Goal: Task Accomplishment & Management: Manage account settings

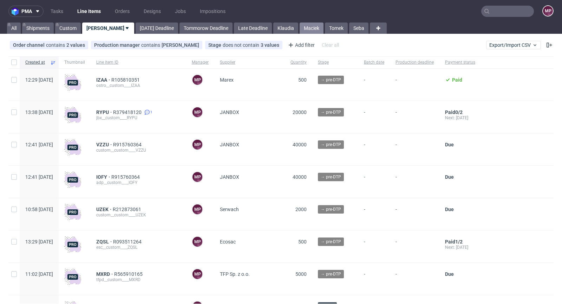
click at [300, 30] on link "Maciek" at bounding box center [312, 27] width 24 height 11
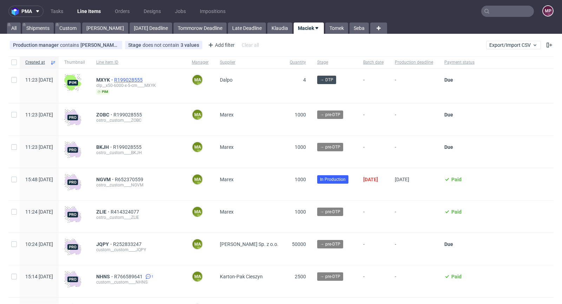
click at [144, 79] on span "R199028555" at bounding box center [129, 80] width 30 height 6
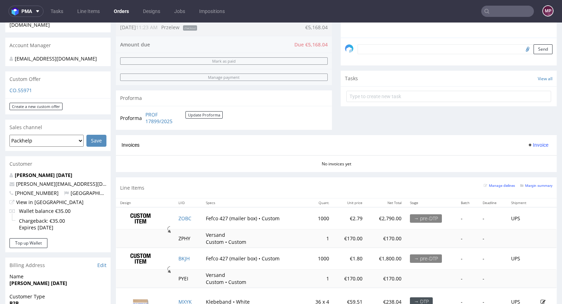
scroll to position [229, 0]
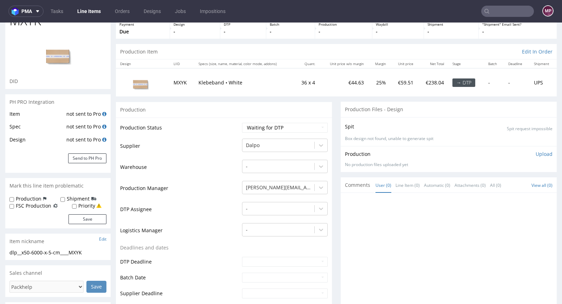
scroll to position [129, 0]
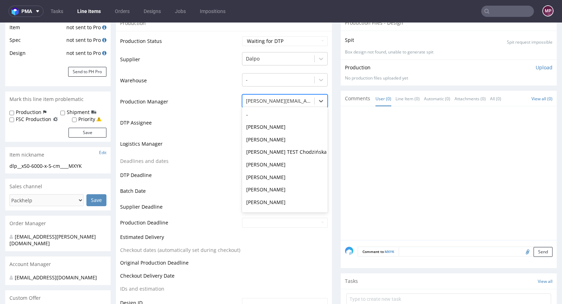
click at [252, 102] on div at bounding box center [278, 101] width 65 height 8
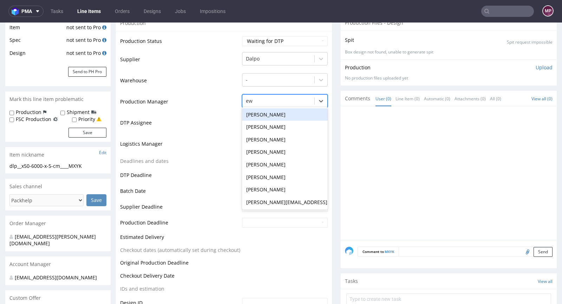
scroll to position [0, 0]
type input "ewa"
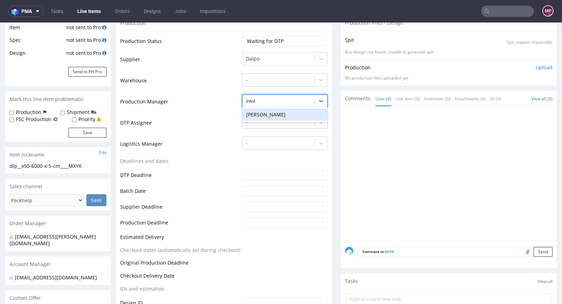
click at [257, 112] on div "Ewa Prus" at bounding box center [285, 114] width 86 height 13
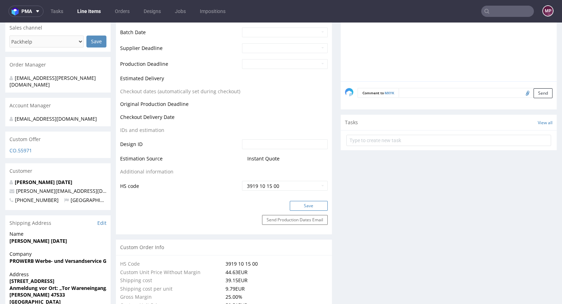
scroll to position [321, 0]
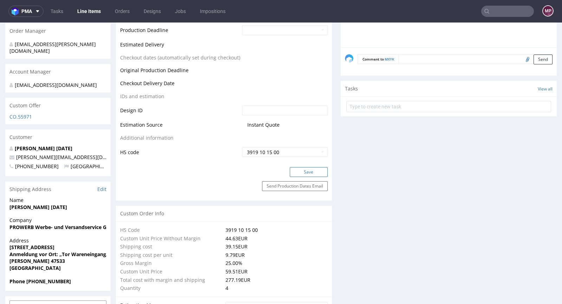
click at [293, 169] on button "Save" at bounding box center [309, 172] width 38 height 10
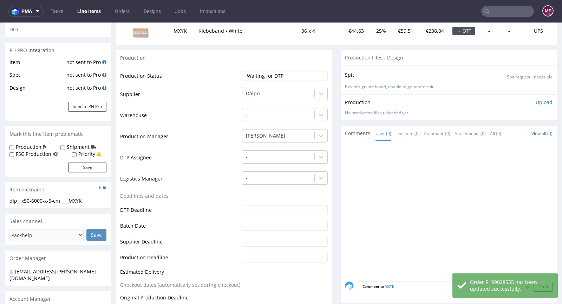
scroll to position [0, 0]
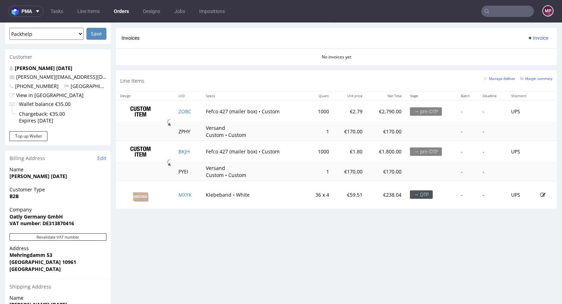
scroll to position [324, 0]
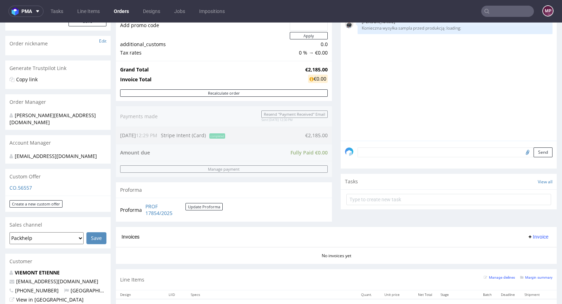
scroll to position [154, 0]
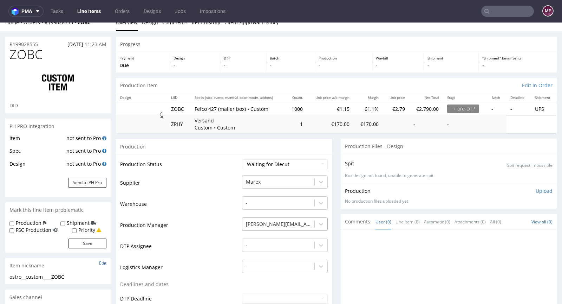
click at [271, 225] on div "[PERSON_NAME][EMAIL_ADDRESS][PERSON_NAME][DOMAIN_NAME]" at bounding box center [285, 222] width 86 height 10
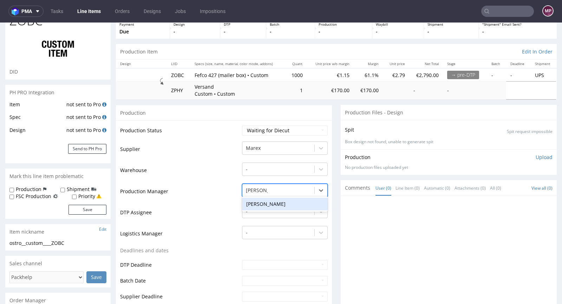
type input "[PERSON_NAME]"
click at [273, 203] on div "[PERSON_NAME]" at bounding box center [285, 204] width 86 height 13
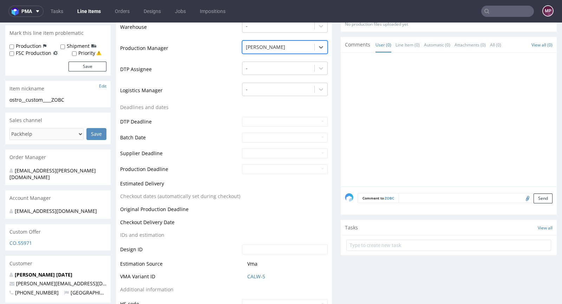
scroll to position [303, 0]
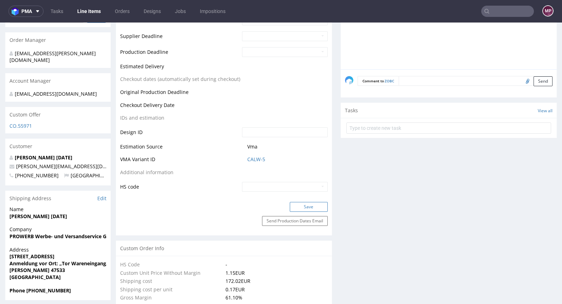
click at [310, 203] on button "Save" at bounding box center [309, 207] width 38 height 10
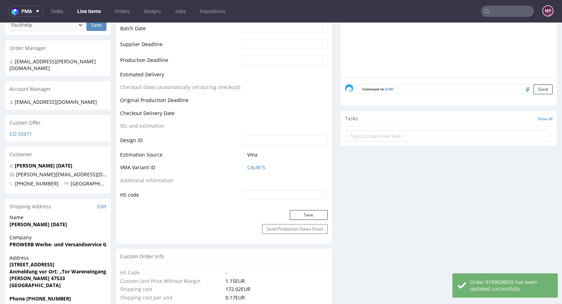
scroll to position [0, 0]
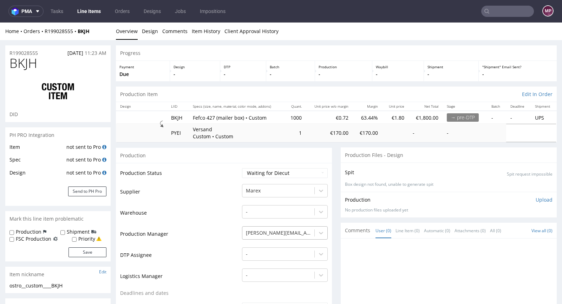
click at [288, 231] on div "[PERSON_NAME][EMAIL_ADDRESS][PERSON_NAME][DOMAIN_NAME]" at bounding box center [285, 231] width 86 height 10
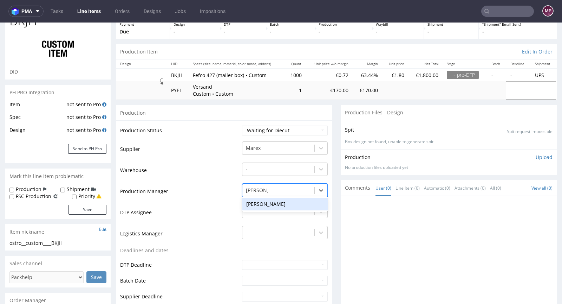
type input "[PERSON_NAME]"
click at [277, 203] on div "[PERSON_NAME]" at bounding box center [285, 204] width 86 height 13
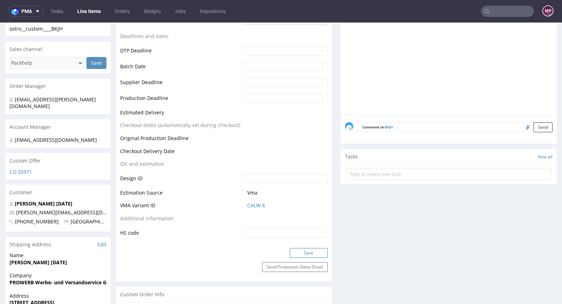
click at [303, 250] on button "Save" at bounding box center [309, 253] width 38 height 10
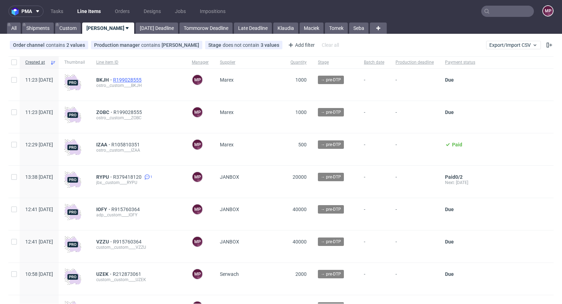
click at [143, 79] on span "R199028555" at bounding box center [128, 80] width 30 height 6
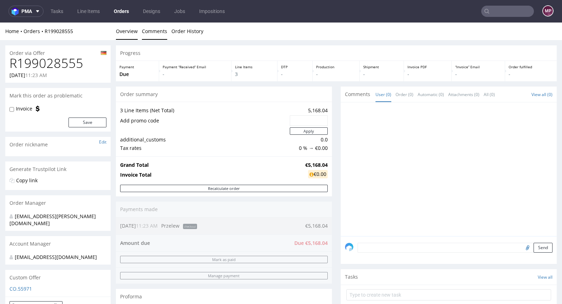
scroll to position [255, 0]
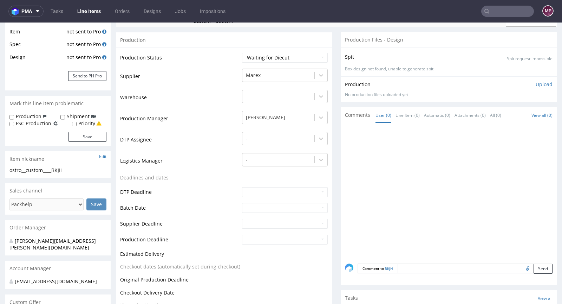
scroll to position [224, 0]
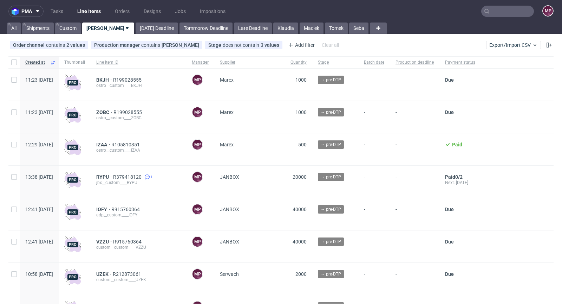
click at [506, 15] on input "text" at bounding box center [508, 11] width 53 height 11
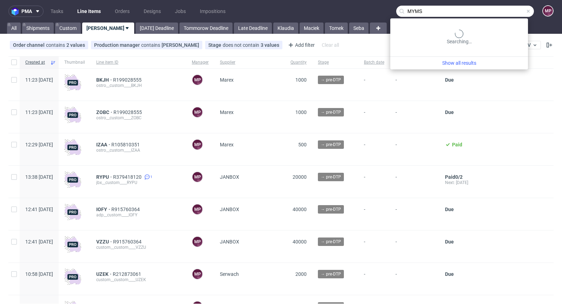
type input "MYMS"
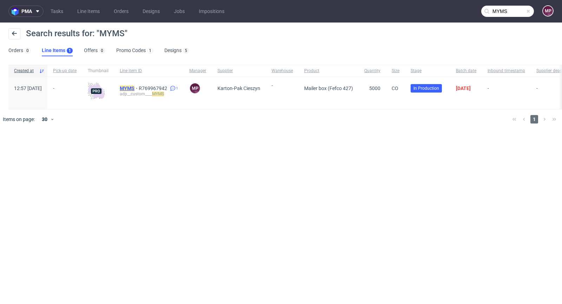
click at [135, 86] on mark "MYMS" at bounding box center [127, 88] width 15 height 6
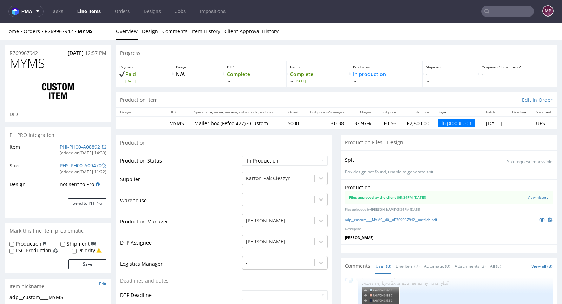
scroll to position [144, 0]
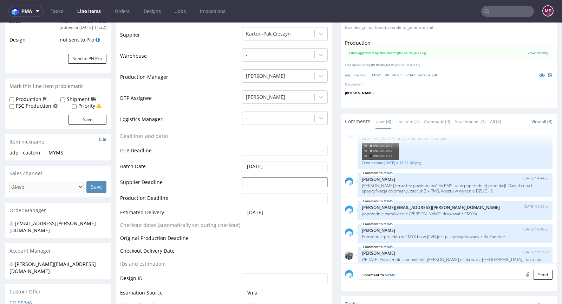
click at [265, 179] on input "text" at bounding box center [285, 182] width 86 height 10
click at [313, 98] on th at bounding box center [310, 97] width 11 height 11
click at [291, 136] on td "18" at bounding box center [289, 139] width 11 height 11
type input "2025-09-18"
click at [273, 200] on input "text" at bounding box center [285, 198] width 86 height 10
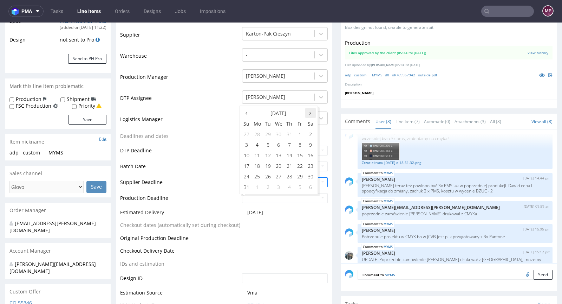
click at [310, 116] on th at bounding box center [310, 113] width 11 height 11
click at [261, 163] on td "22" at bounding box center [257, 165] width 11 height 11
type input "2025-09-22"
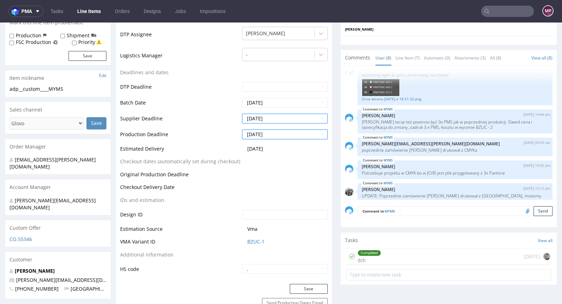
scroll to position [277, 0]
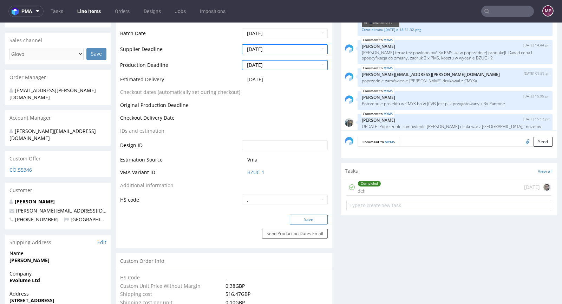
click at [311, 223] on button "Save" at bounding box center [309, 219] width 38 height 10
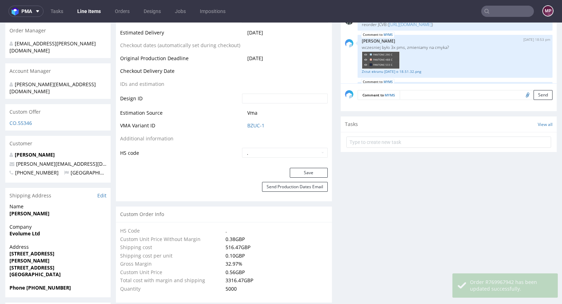
scroll to position [106, 0]
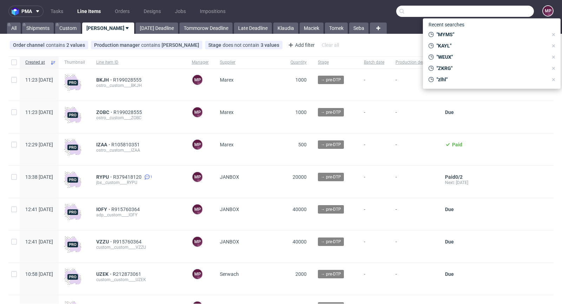
click at [500, 12] on input "text" at bounding box center [465, 11] width 138 height 11
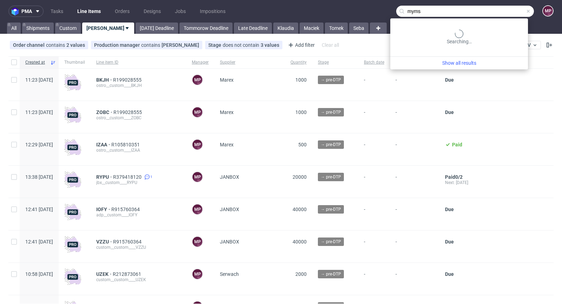
type input "myms"
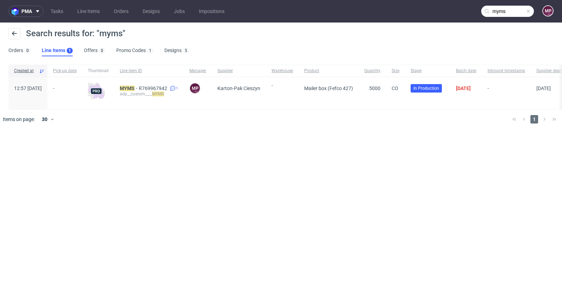
click at [153, 84] on div "MYMS R769967942 1 adp__custom____ MYMS" at bounding box center [149, 93] width 70 height 32
click at [135, 85] on mark "MYMS" at bounding box center [127, 88] width 15 height 6
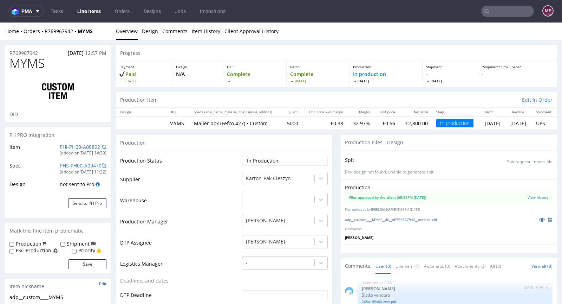
scroll to position [106, 0]
click at [536, 219] on link at bounding box center [542, 219] width 13 height 8
click at [540, 220] on icon at bounding box center [543, 219] width 6 height 5
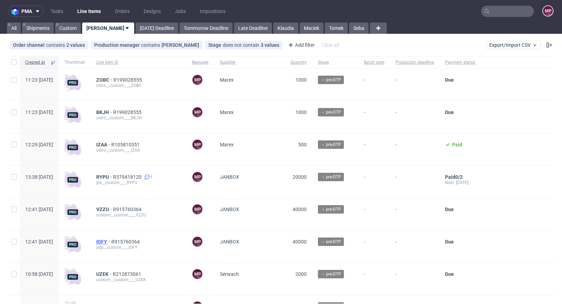
click at [111, 240] on span "IOFY" at bounding box center [103, 242] width 15 height 6
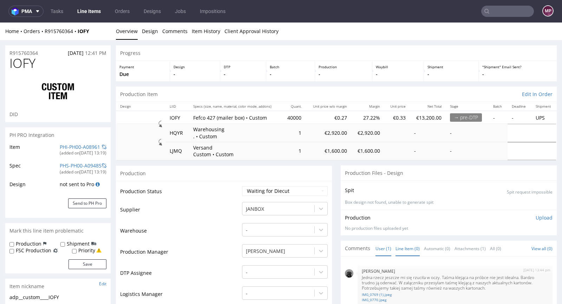
click at [411, 247] on link "Line Item (0)" at bounding box center [408, 248] width 24 height 15
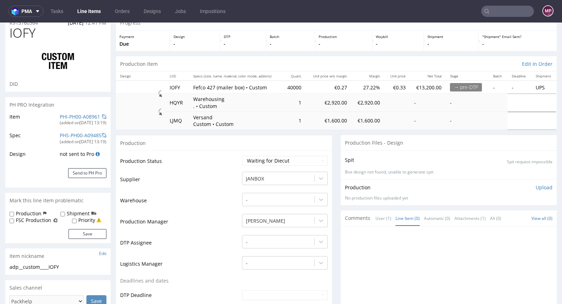
scroll to position [141, 0]
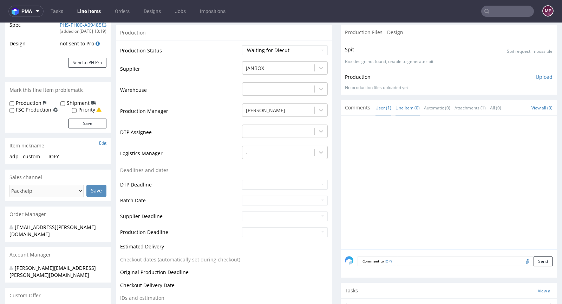
click at [376, 106] on link "User (1)" at bounding box center [384, 107] width 16 height 15
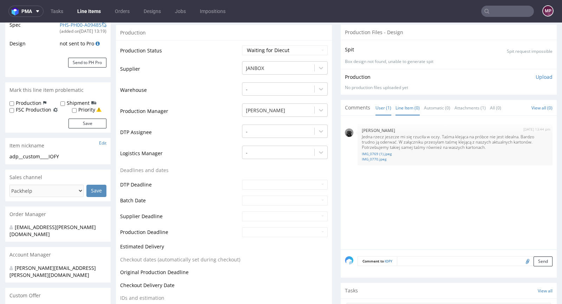
click at [403, 106] on link "Line Item (0)" at bounding box center [408, 107] width 24 height 15
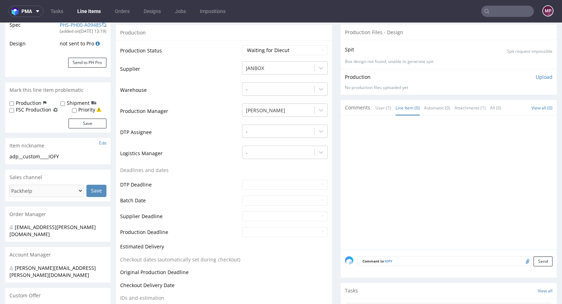
click at [414, 261] on textarea at bounding box center [475, 261] width 156 height 10
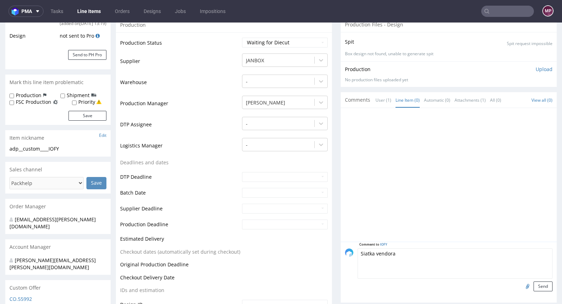
scroll to position [155, 0]
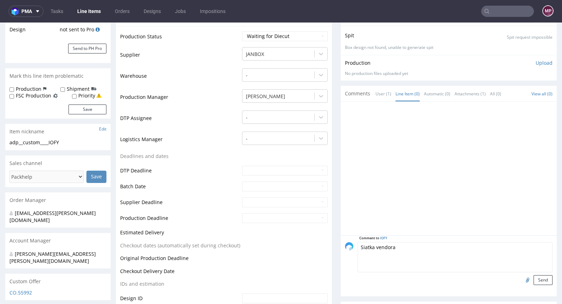
type textarea "Siatka vendora"
click at [522, 278] on input "file" at bounding box center [527, 279] width 10 height 9
type input "C:\fakepath\iofy-310x250x95-e-wykrojnik.pdf"
click at [534, 281] on button "Send" at bounding box center [543, 280] width 19 height 10
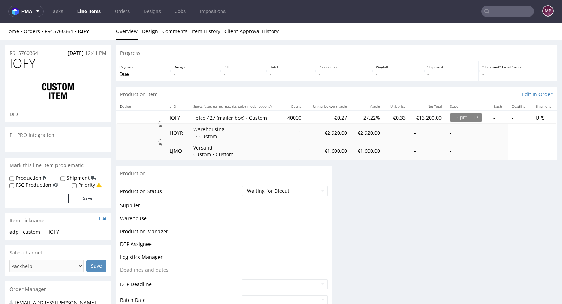
scroll to position [0, 0]
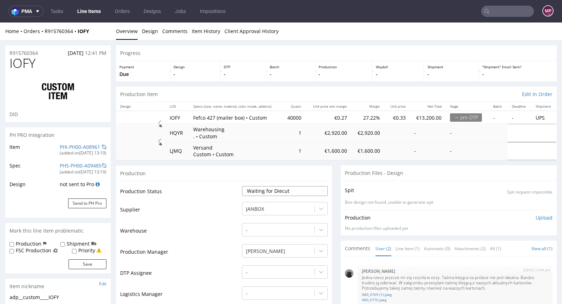
click at [259, 192] on select "Waiting for Artwork Waiting for Diecut Waiting for Mockup Waiting for DTP Waiti…" at bounding box center [285, 191] width 86 height 10
select select "pre_dtp_waiting_for_artwork"
click at [242, 186] on select "Waiting for Artwork Waiting for Diecut Waiting for Mockup Waiting for DTP Waiti…" at bounding box center [285, 191] width 86 height 10
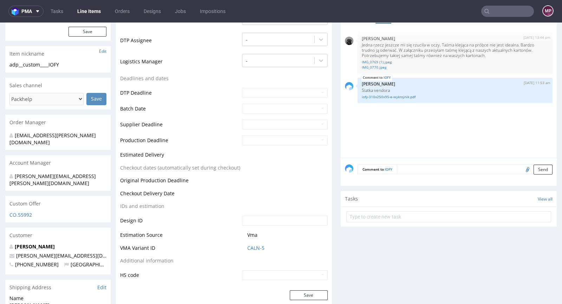
scroll to position [269, 0]
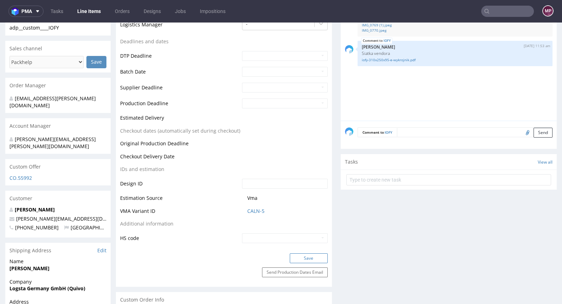
click at [304, 256] on button "Save" at bounding box center [309, 258] width 38 height 10
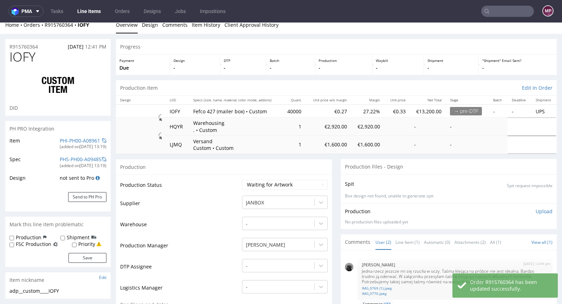
scroll to position [0, 0]
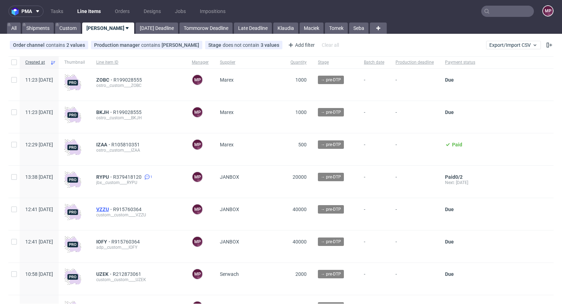
click at [113, 210] on span "VZZU" at bounding box center [104, 209] width 17 height 6
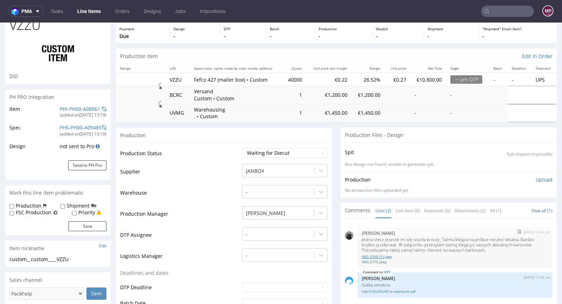
scroll to position [71, 0]
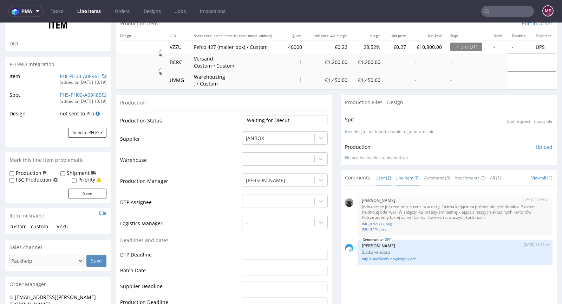
click at [405, 179] on link "Line Item (0)" at bounding box center [408, 177] width 24 height 15
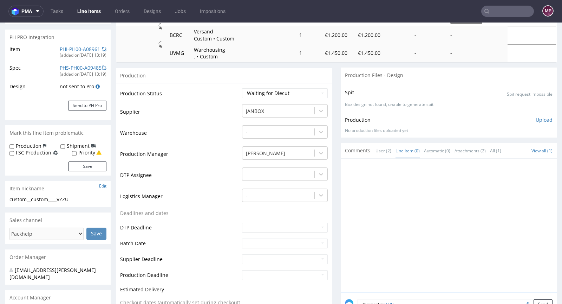
scroll to position [137, 0]
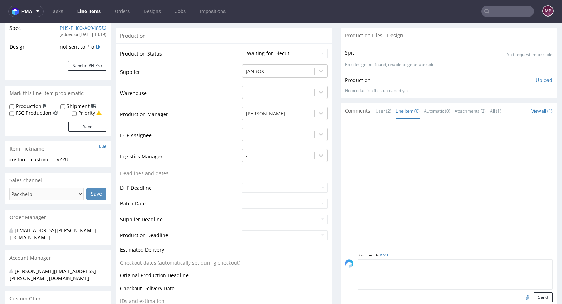
click at [404, 266] on textarea at bounding box center [455, 274] width 195 height 30
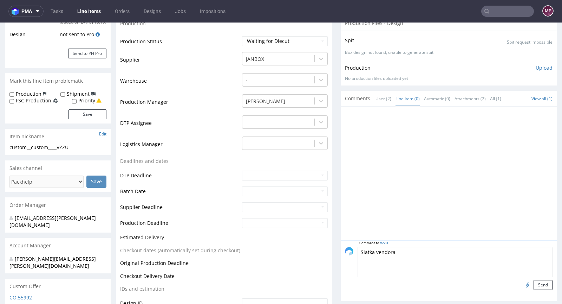
scroll to position [150, 0]
type textarea "Siatka vendora"
click at [522, 281] on input "file" at bounding box center [527, 284] width 10 height 9
type input "C:\fakepath\vzzu-157x250x80-e-wykrojnik.pdf"
click at [536, 284] on button "Send" at bounding box center [543, 285] width 19 height 10
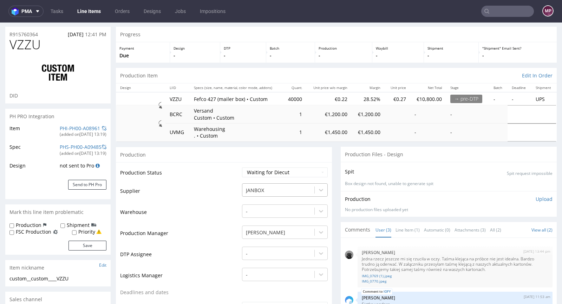
scroll to position [57, 0]
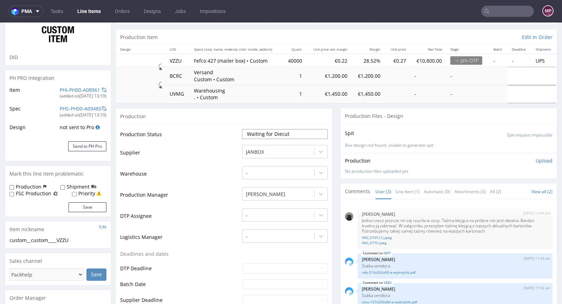
click at [284, 131] on select "Waiting for Artwork Waiting for Diecut Waiting for Mockup Waiting for DTP Waiti…" at bounding box center [285, 134] width 86 height 10
select select "pre_dtp_waiting_for_artwork"
click at [242, 129] on select "Waiting for Artwork Waiting for Diecut Waiting for Mockup Waiting for DTP Waiti…" at bounding box center [285, 134] width 86 height 10
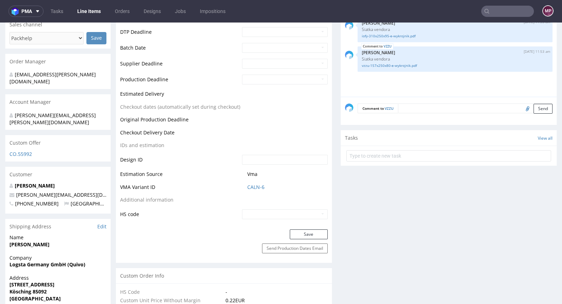
scroll to position [294, 0]
click at [305, 232] on button "Save" at bounding box center [309, 233] width 38 height 10
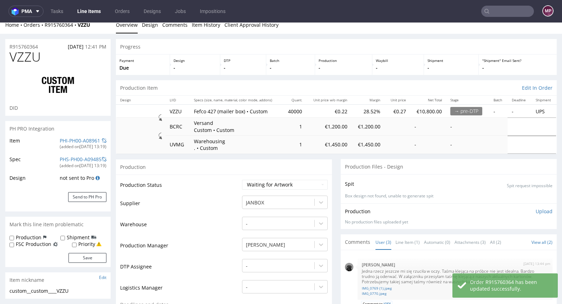
scroll to position [0, 0]
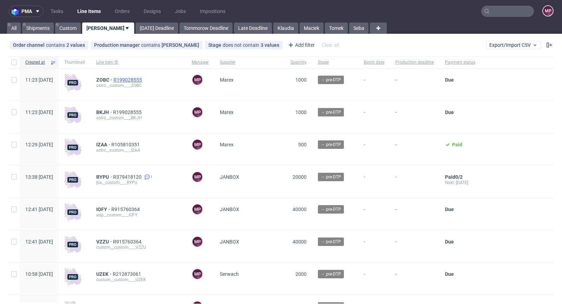
click at [143, 79] on span "R199028555" at bounding box center [129, 80] width 30 height 6
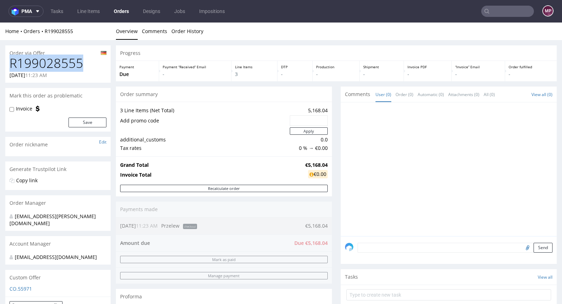
drag, startPoint x: 89, startPoint y: 57, endPoint x: 12, endPoint y: 58, distance: 77.0
click at [12, 58] on h1 "R199028555" at bounding box center [57, 63] width 97 height 14
copy h1 "R199028555"
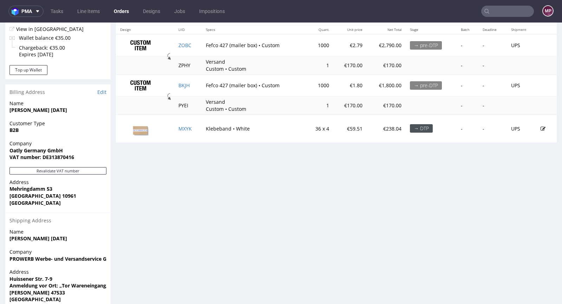
scroll to position [331, 0]
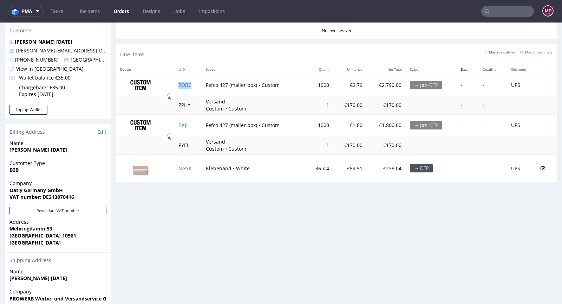
click at [194, 84] on td "ZOBC" at bounding box center [187, 85] width 27 height 22
copy link "ZOBC"
click at [192, 125] on td "BKJH" at bounding box center [187, 125] width 27 height 22
copy link "BKJH"
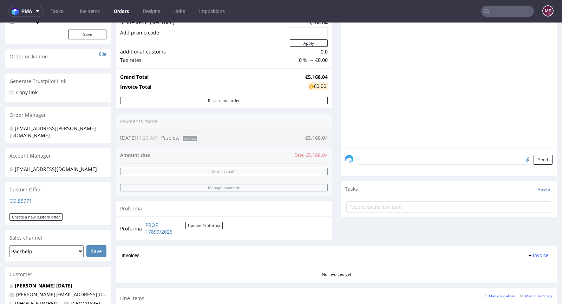
scroll to position [234, 0]
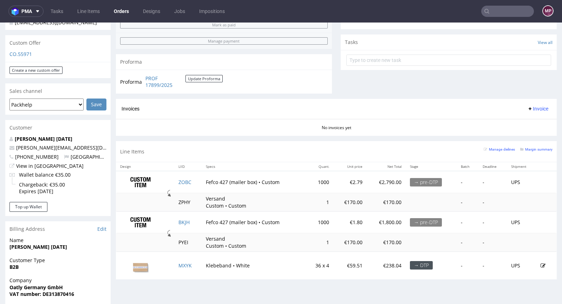
click at [529, 145] on div "Margin summary" at bounding box center [537, 148] width 32 height 7
click at [521, 147] on small "Margin summary" at bounding box center [537, 149] width 32 height 4
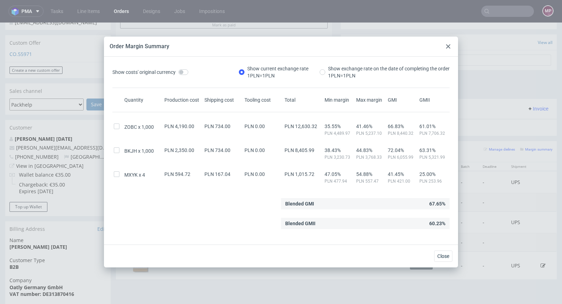
click at [450, 46] on div at bounding box center [448, 46] width 8 height 8
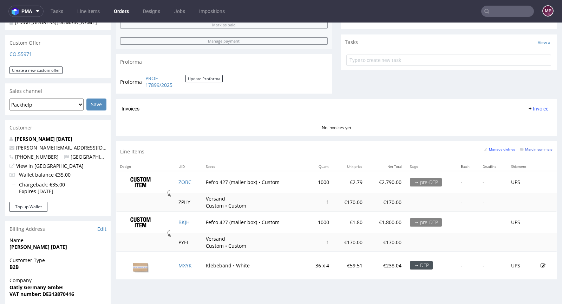
click at [524, 147] on small "Margin summary" at bounding box center [537, 149] width 32 height 4
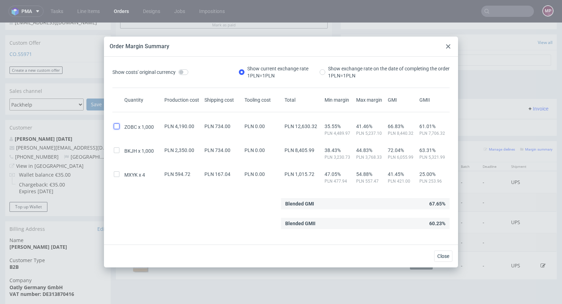
click at [118, 123] on input "checkbox" at bounding box center [117, 126] width 6 height 6
checkbox input "true"
click at [118, 149] on input "checkbox" at bounding box center [117, 150] width 6 height 6
checkbox input "true"
click at [450, 43] on div at bounding box center [448, 46] width 8 height 8
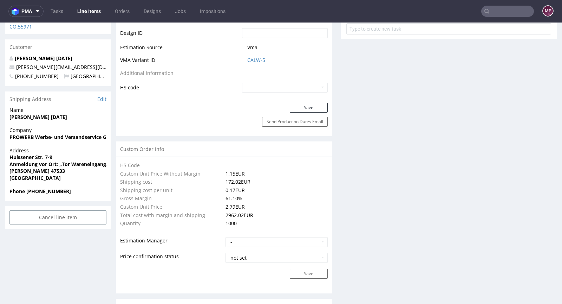
scroll to position [256, 0]
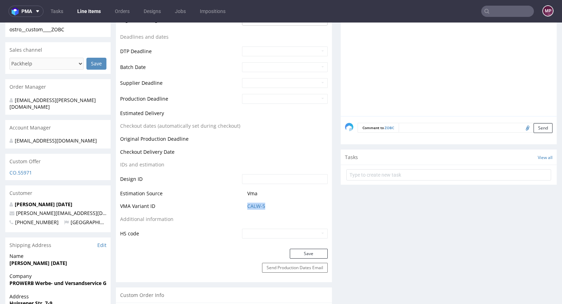
drag, startPoint x: 272, startPoint y: 207, endPoint x: 241, endPoint y: 207, distance: 31.6
click at [241, 207] on td "CALW-5" at bounding box center [284, 208] width 88 height 13
copy link "CALW-5"
click at [254, 207] on link "CALW-5" at bounding box center [256, 205] width 18 height 7
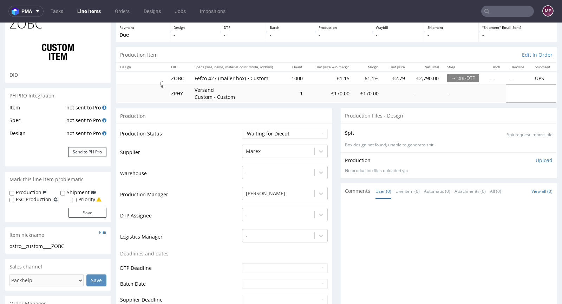
scroll to position [0, 0]
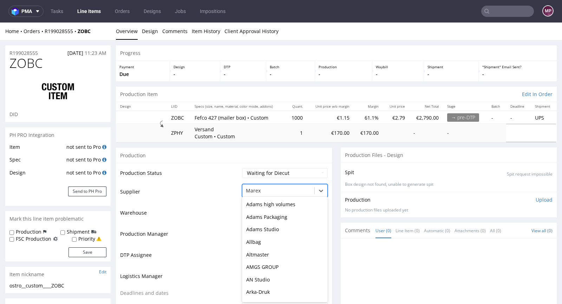
click at [268, 187] on div at bounding box center [278, 190] width 65 height 8
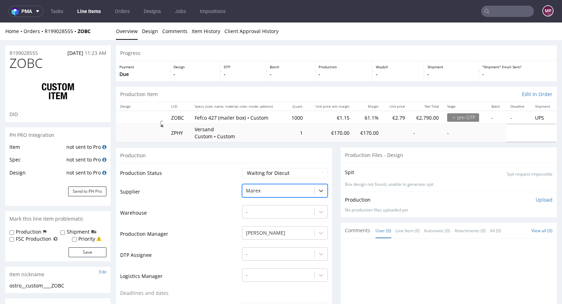
type input "l"
type input "kart"
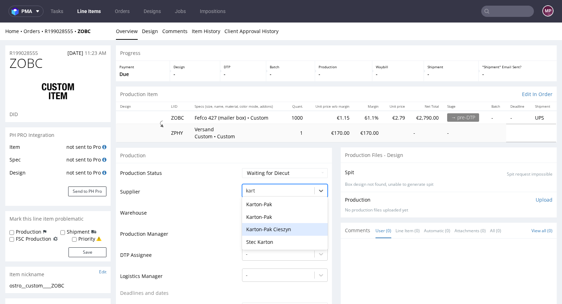
click at [276, 228] on div "Karton-Pak Cieszyn" at bounding box center [285, 229] width 86 height 13
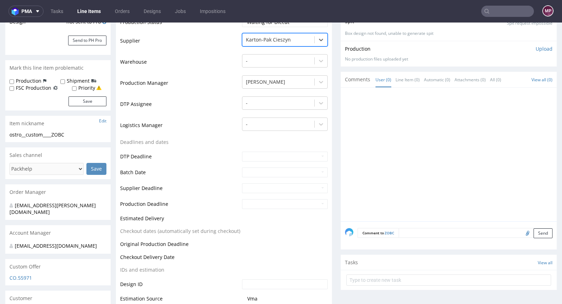
scroll to position [212, 0]
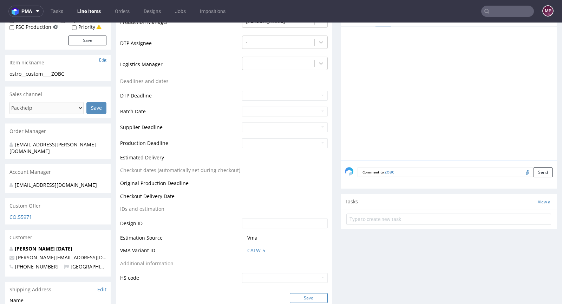
click at [293, 293] on button "Save" at bounding box center [309, 298] width 38 height 10
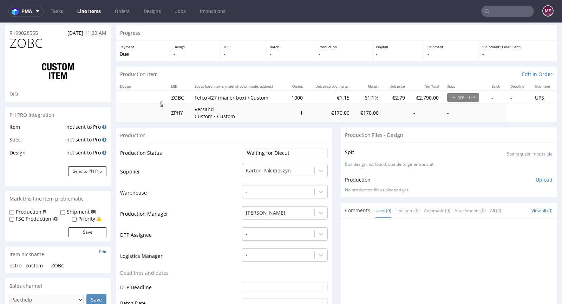
scroll to position [0, 0]
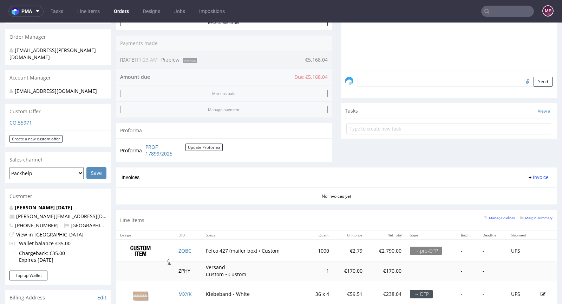
scroll to position [262, 0]
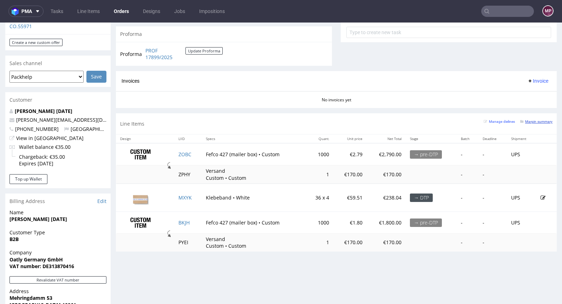
click at [527, 122] on small "Margin summary" at bounding box center [537, 121] width 32 height 4
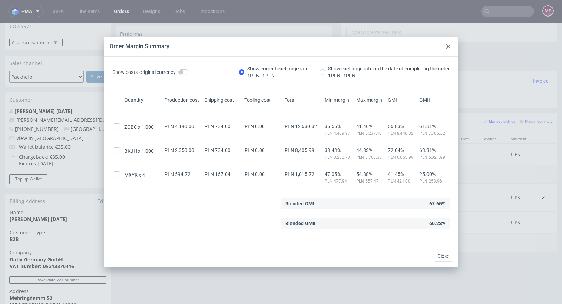
drag, startPoint x: 446, startPoint y: 46, endPoint x: 297, endPoint y: 23, distance: 150.4
click at [446, 46] on icon at bounding box center [448, 46] width 4 height 4
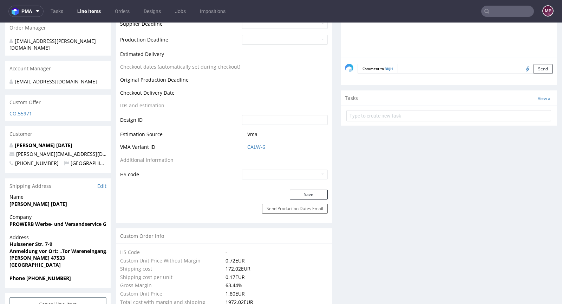
scroll to position [334, 0]
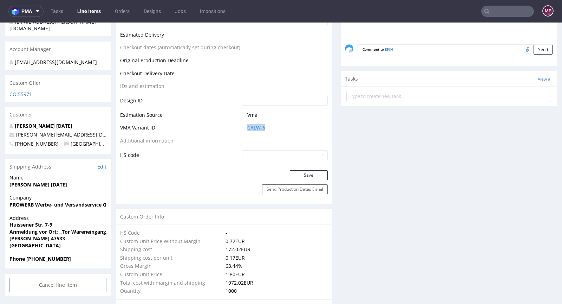
drag, startPoint x: 277, startPoint y: 129, endPoint x: 235, endPoint y: 129, distance: 41.8
click at [235, 129] on tr "VMA Variant ID CALW-6" at bounding box center [224, 129] width 208 height 13
copy tr "CALW-6"
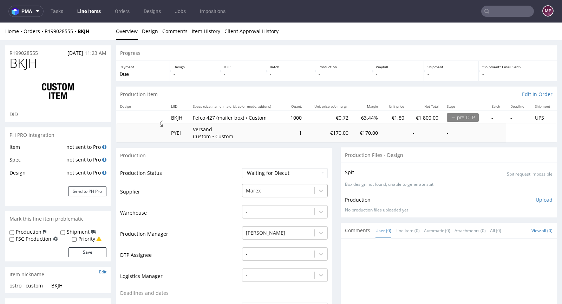
click at [262, 188] on div at bounding box center [278, 190] width 65 height 8
type input "janbox"
click at [266, 203] on div "JANBOX" at bounding box center [285, 204] width 86 height 13
click at [204, 192] on td "Supplier" at bounding box center [180, 193] width 120 height 21
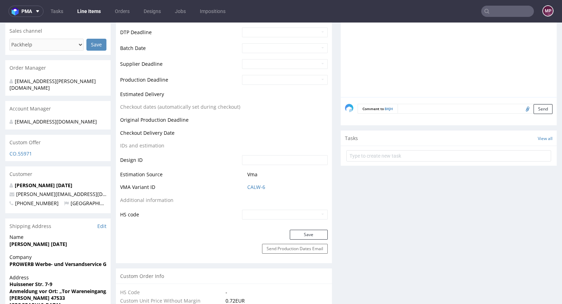
scroll to position [348, 0]
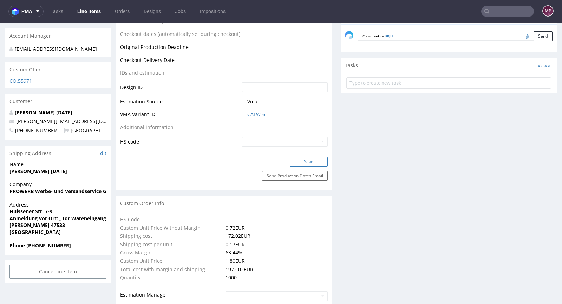
click at [306, 162] on button "Save" at bounding box center [309, 162] width 38 height 10
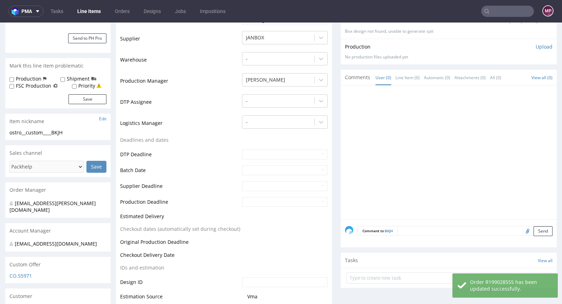
scroll to position [0, 0]
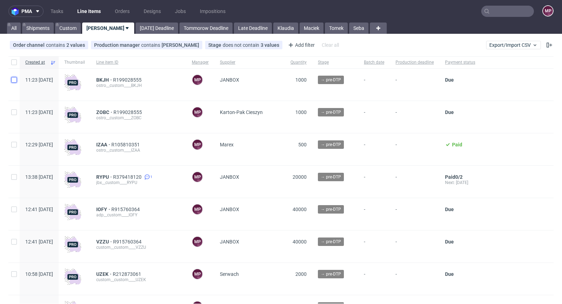
click at [14, 78] on input "checkbox" at bounding box center [14, 80] width 6 height 6
checkbox input "true"
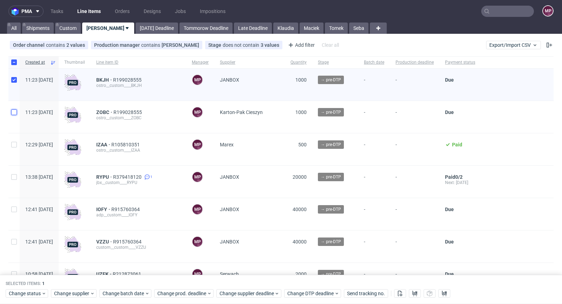
click at [15, 111] on input "checkbox" at bounding box center [14, 112] width 6 height 6
checkbox input "true"
click at [77, 296] on span "Change supplier" at bounding box center [72, 293] width 36 height 7
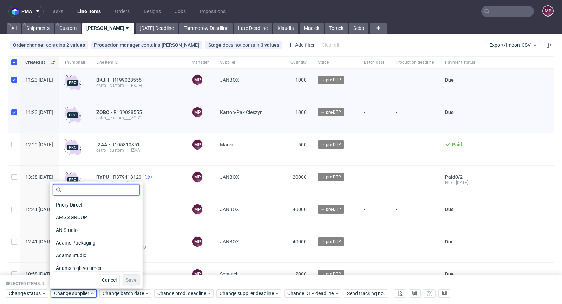
click at [86, 192] on input "text" at bounding box center [96, 189] width 87 height 11
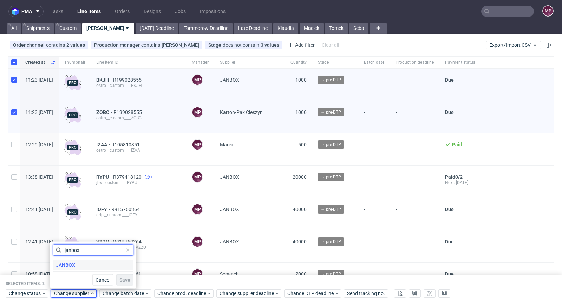
type input "janbox"
click at [71, 263] on span "JANBOX" at bounding box center [65, 265] width 25 height 10
click at [119, 278] on span "Save" at bounding box center [124, 279] width 11 height 5
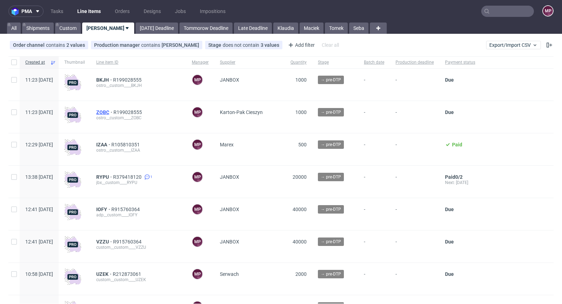
click at [114, 111] on span "ZOBC" at bounding box center [104, 112] width 17 height 6
click at [499, 11] on input "text" at bounding box center [508, 11] width 53 height 11
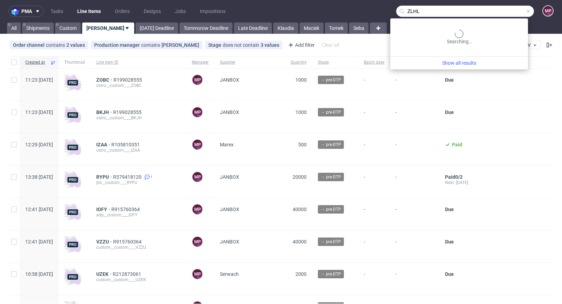
type input "ZLHL"
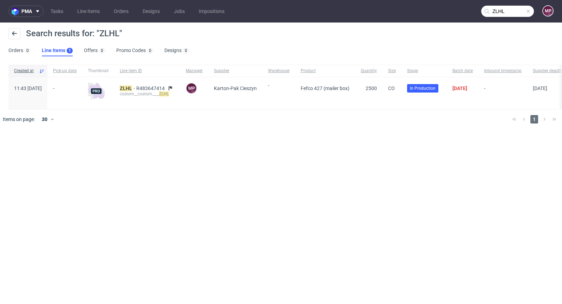
click at [137, 86] on div "ZLHL R483647414 custom__custom____ ZLHL" at bounding box center [147, 93] width 66 height 32
click at [132, 87] on mark "ZLHL" at bounding box center [126, 88] width 12 height 6
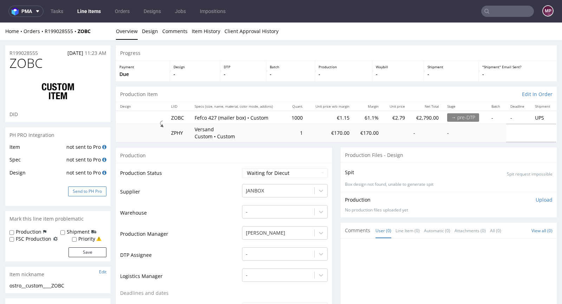
drag, startPoint x: 88, startPoint y: 191, endPoint x: 97, endPoint y: 208, distance: 20.1
click at [88, 191] on button "Send to PH Pro" at bounding box center [87, 191] width 38 height 10
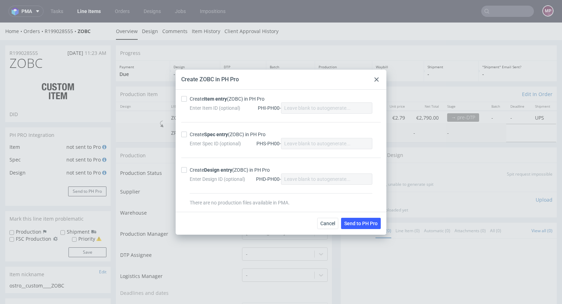
click at [218, 102] on div "Create Item entry (ZOBC) in PH Pro" at bounding box center [227, 98] width 75 height 7
click at [187, 102] on input "Create Item entry (ZOBC) in PH Pro" at bounding box center [184, 99] width 6 height 6
checkbox input "true"
click at [222, 133] on strong "Spec entry" at bounding box center [216, 134] width 24 height 6
click at [187, 133] on input "Create Spec entry (ZOBC) in PH Pro" at bounding box center [184, 134] width 6 height 6
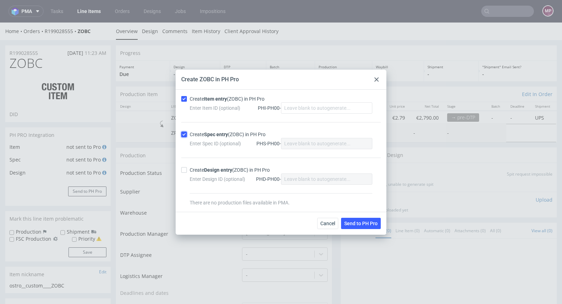
checkbox input "true"
click at [355, 222] on span "Send to PH Pro" at bounding box center [360, 223] width 33 height 5
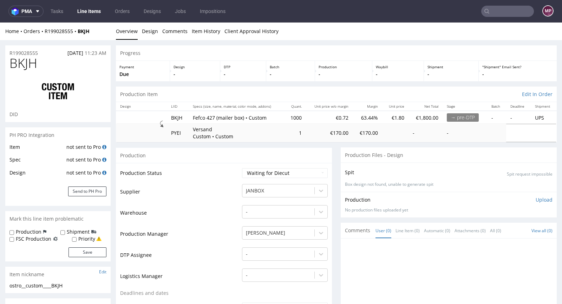
click at [92, 186] on div "Item not sent to Pro Spec not sent to Pro Design not sent to Pro Send to PH Pro" at bounding box center [57, 174] width 105 height 63
click at [92, 192] on button "Send to PH Pro" at bounding box center [87, 191] width 38 height 10
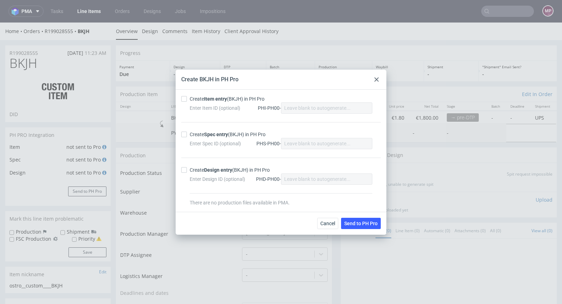
click at [204, 97] on div "Create Item entry (BKJH) in PH Pro" at bounding box center [227, 98] width 75 height 7
click at [187, 97] on input "Create Item entry (BKJH) in PH Pro" at bounding box center [184, 99] width 6 height 6
checkbox input "true"
click at [199, 131] on div "Create Spec entry (BKJH) in PH Pro" at bounding box center [228, 134] width 76 height 7
click at [187, 131] on input "Create Spec entry (BKJH) in PH Pro" at bounding box center [184, 134] width 6 height 6
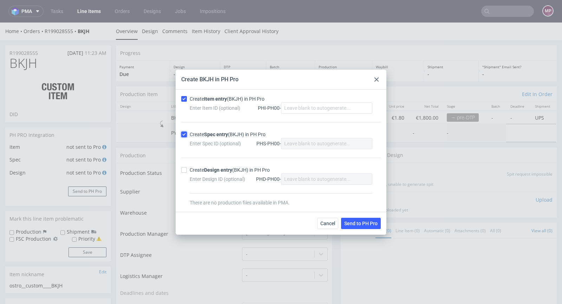
checkbox input "true"
click at [349, 224] on span "Send to PH Pro" at bounding box center [360, 223] width 33 height 5
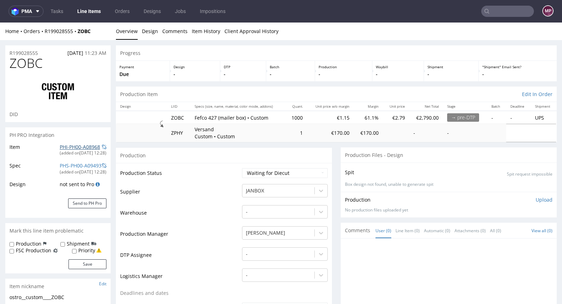
click at [77, 146] on link "PHI-PH00-A08968" at bounding box center [80, 146] width 40 height 7
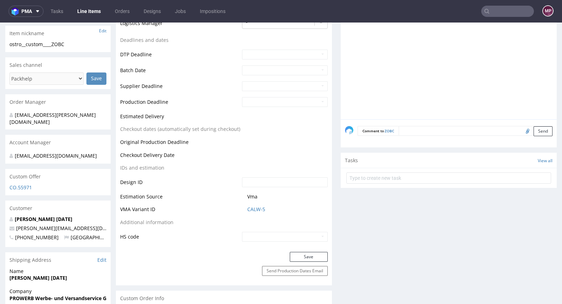
scroll to position [308, 0]
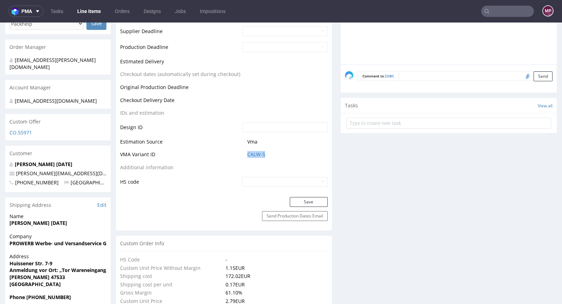
drag, startPoint x: 269, startPoint y: 153, endPoint x: 240, endPoint y: 153, distance: 29.5
click at [240, 153] on td "CALW-5" at bounding box center [284, 156] width 88 height 13
copy link "CALW-5"
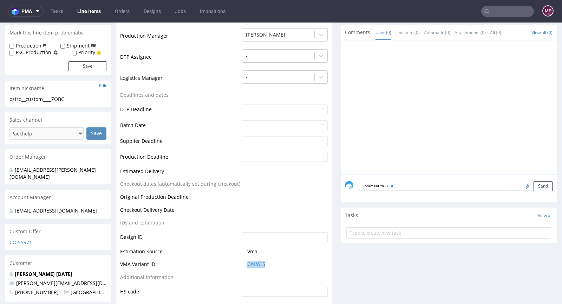
scroll to position [43, 0]
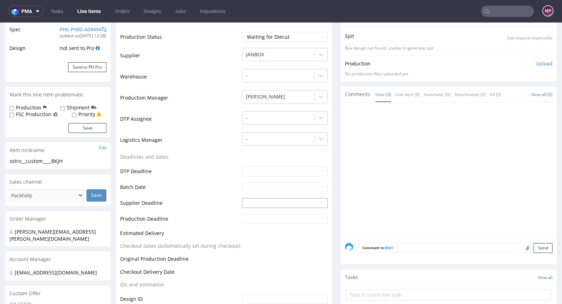
scroll to position [217, 0]
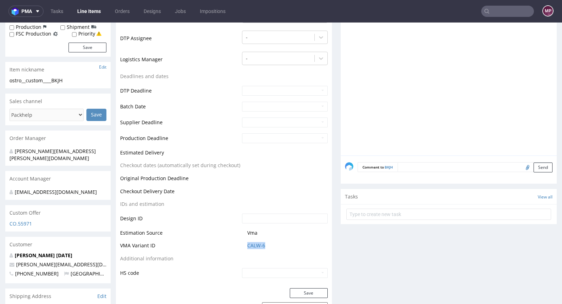
drag, startPoint x: 270, startPoint y: 245, endPoint x: 243, endPoint y: 243, distance: 27.5
click at [243, 243] on td "CALW-6" at bounding box center [284, 247] width 88 height 13
copy link "CALW-6"
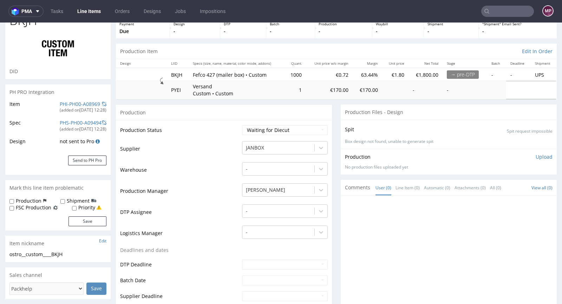
scroll to position [0, 0]
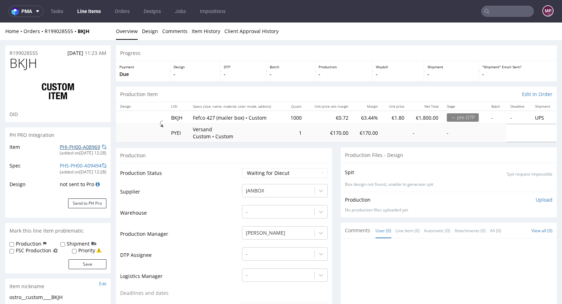
click at [82, 147] on link "PHI-PH00-A08969" at bounding box center [80, 146] width 40 height 7
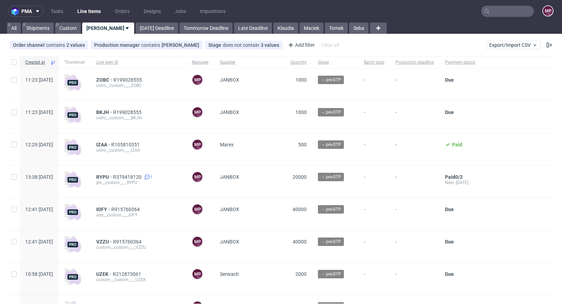
click at [500, 12] on input "text" at bounding box center [508, 11] width 53 height 11
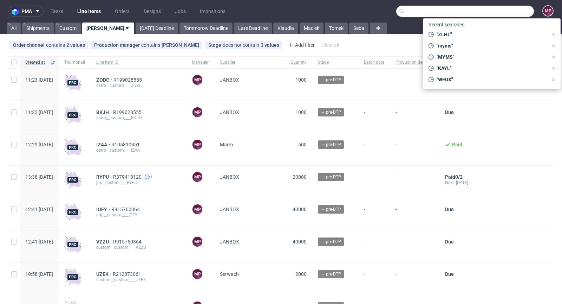
paste input "JRDB"
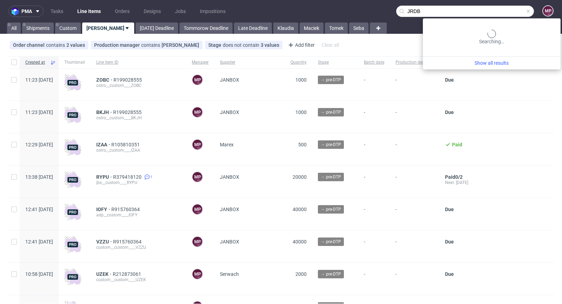
type input "JRDB"
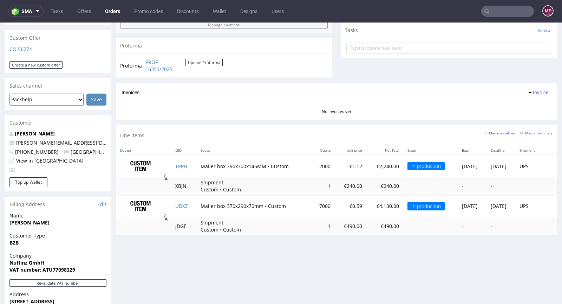
scroll to position [259, 0]
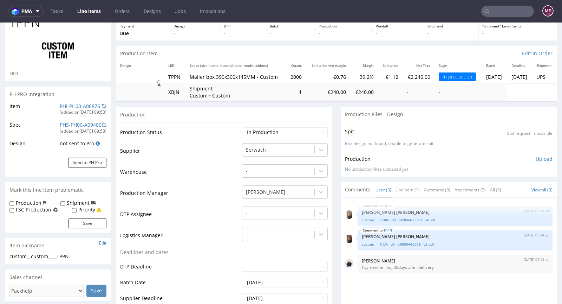
scroll to position [44, 0]
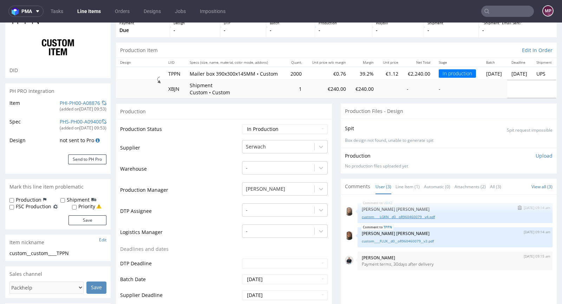
click at [421, 219] on link "custom____LGKN__d0__oR960460079__v4.pdf" at bounding box center [455, 216] width 187 height 5
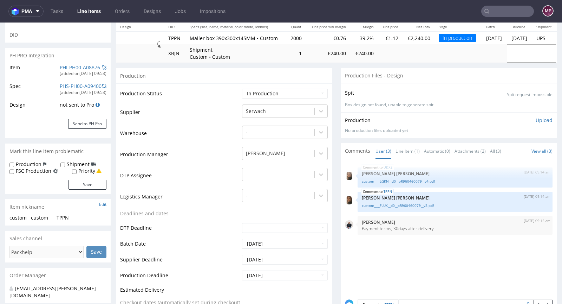
scroll to position [69, 0]
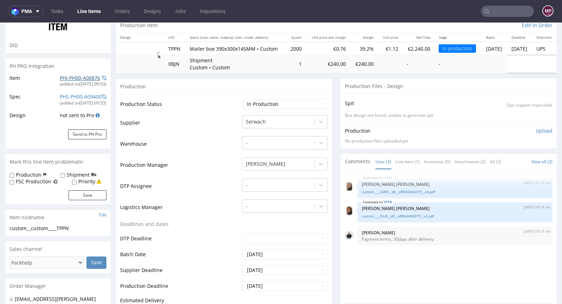
click at [79, 75] on link "PHI-PH00-A08876" at bounding box center [80, 78] width 40 height 7
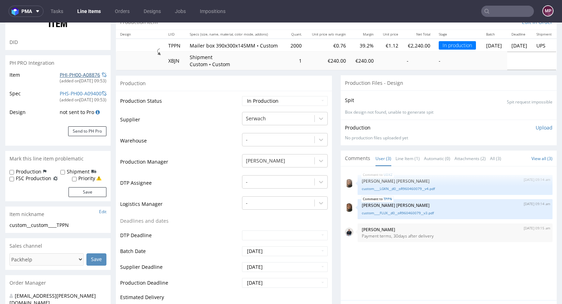
scroll to position [72, 0]
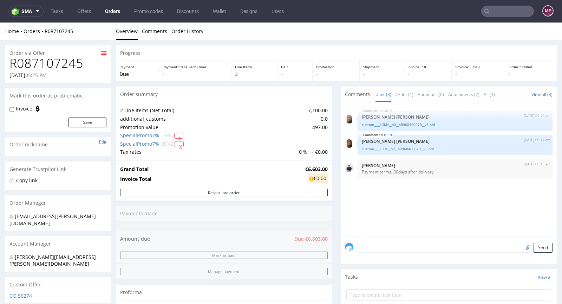
scroll to position [254, 0]
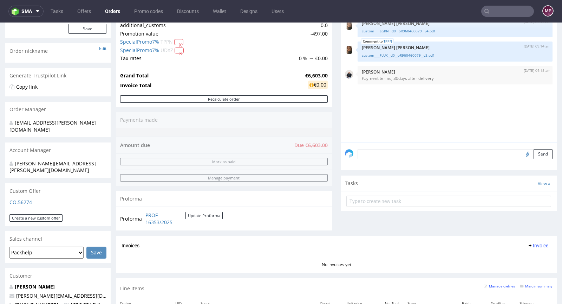
scroll to position [235, 0]
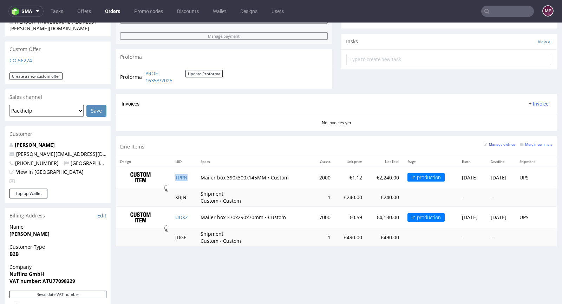
click at [184, 174] on td "TPPN" at bounding box center [183, 177] width 25 height 22
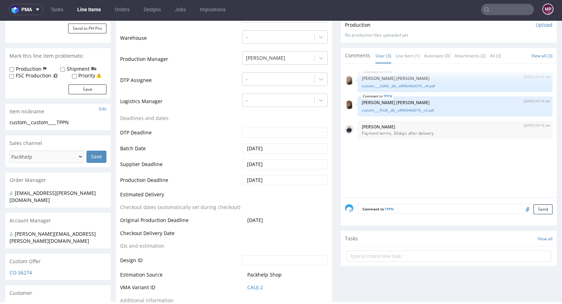
scroll to position [179, 0]
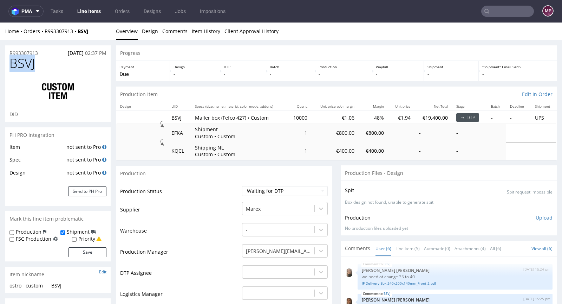
drag, startPoint x: 42, startPoint y: 64, endPoint x: 9, endPoint y: 63, distance: 32.4
click at [9, 63] on h1 "BSVJ" at bounding box center [57, 63] width 97 height 14
copy span "BSVJ"
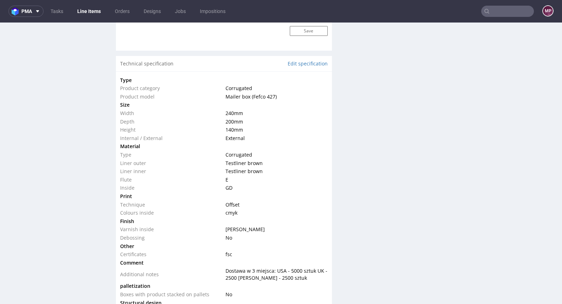
scroll to position [697, 0]
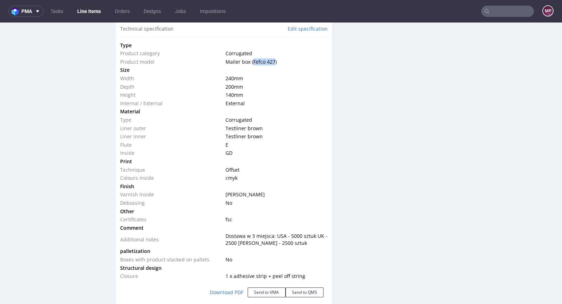
drag, startPoint x: 250, startPoint y: 61, endPoint x: 271, endPoint y: 61, distance: 21.1
click at [271, 61] on span "Mailer box (Fefco 427)" at bounding box center [251, 61] width 51 height 7
copy span "Fefco 427"
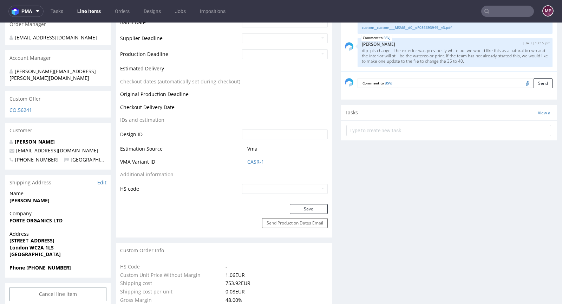
scroll to position [0, 0]
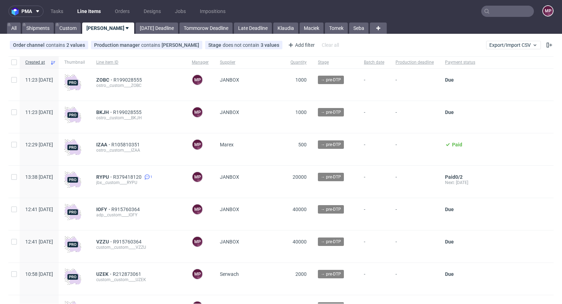
click at [492, 17] on nav "pma Tasks Line Items Orders Designs Jobs Impositions MP" at bounding box center [281, 11] width 562 height 22
click at [494, 14] on input "text" at bounding box center [508, 11] width 53 height 11
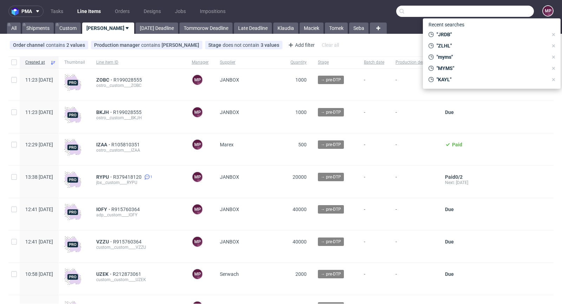
paste input "R671362240"
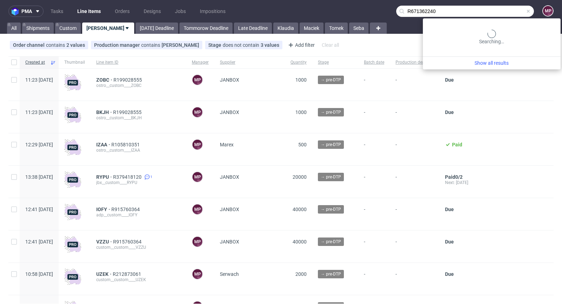
type input "R671362240"
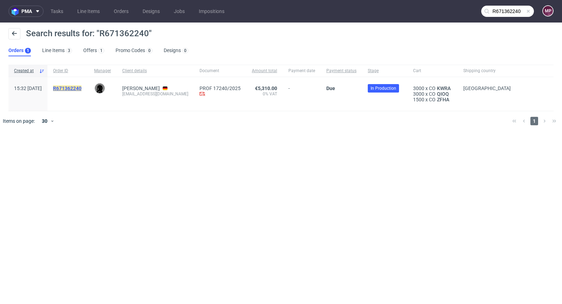
click at [82, 85] on mark "R671362240" at bounding box center [67, 88] width 28 height 6
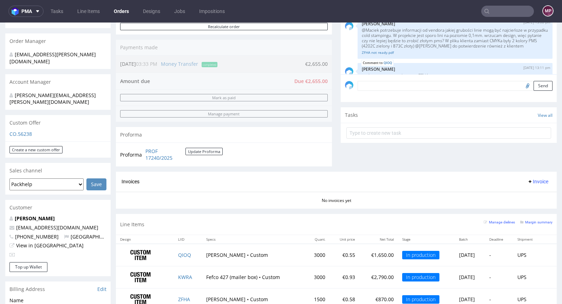
scroll to position [304, 0]
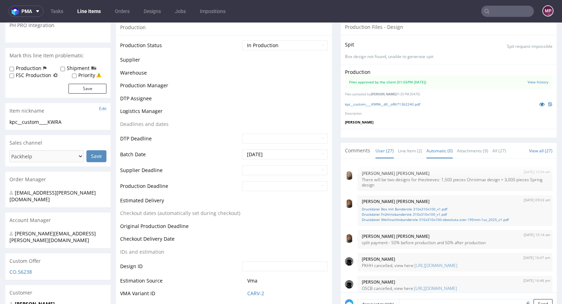
scroll to position [630, 0]
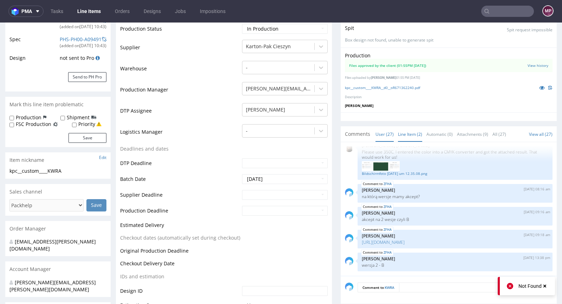
click at [408, 130] on link "Line Item (2)" at bounding box center [410, 134] width 24 height 15
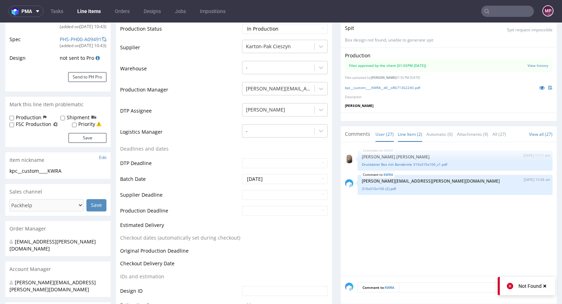
click at [376, 133] on link "User (27)" at bounding box center [385, 134] width 18 height 15
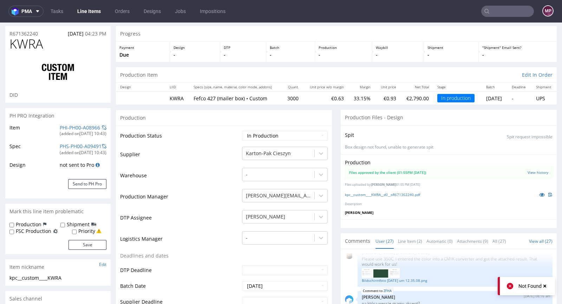
scroll to position [0, 0]
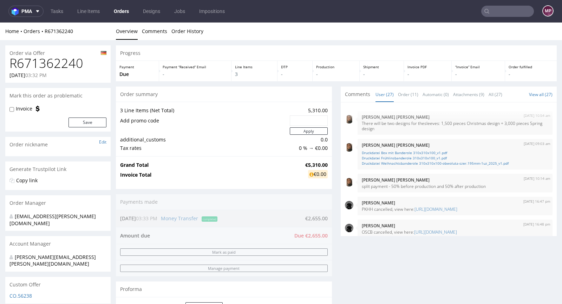
scroll to position [630, 0]
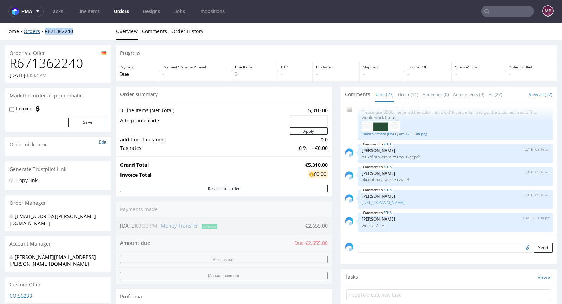
drag, startPoint x: 78, startPoint y: 34, endPoint x: 43, endPoint y: 30, distance: 34.6
click at [43, 30] on div "Home Orders R671362240" at bounding box center [57, 31] width 105 height 7
copy link "R671362240"
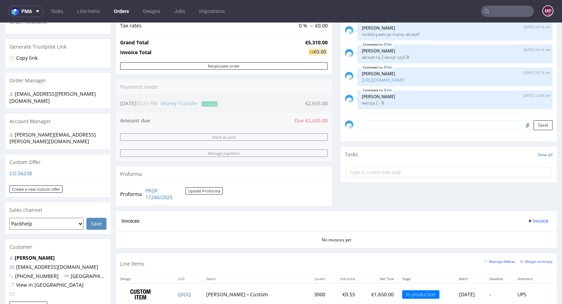
scroll to position [19, 0]
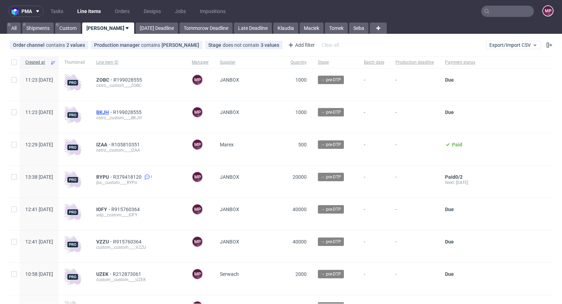
click at [113, 111] on span "BKJH" at bounding box center [104, 112] width 17 height 6
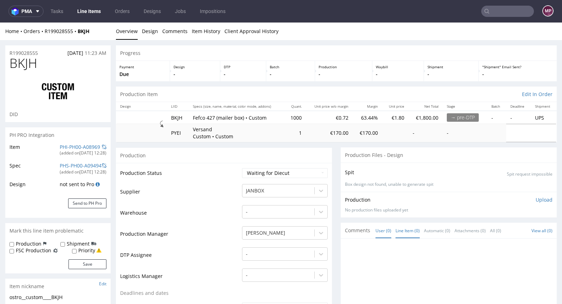
click at [401, 233] on link "Line Item (0)" at bounding box center [408, 230] width 24 height 15
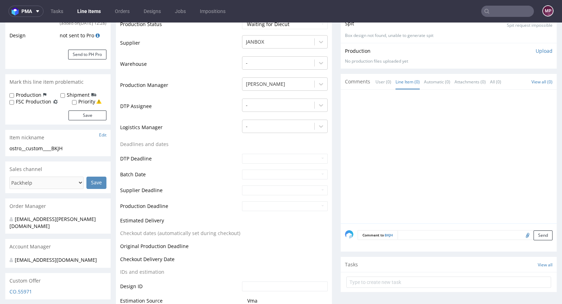
scroll to position [202, 0]
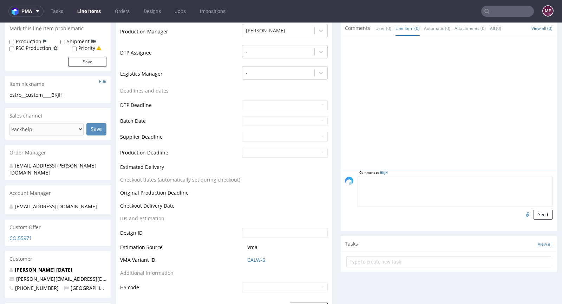
click at [415, 183] on textarea at bounding box center [455, 191] width 195 height 30
type textarea "Siatka vendora"
click at [522, 214] on input "file" at bounding box center [527, 213] width 10 height 9
type input "C:\fakepath\tnej-wykrojnik.pdf-260x200x105-b.pdf"
click at [534, 217] on button "Send" at bounding box center [543, 214] width 19 height 10
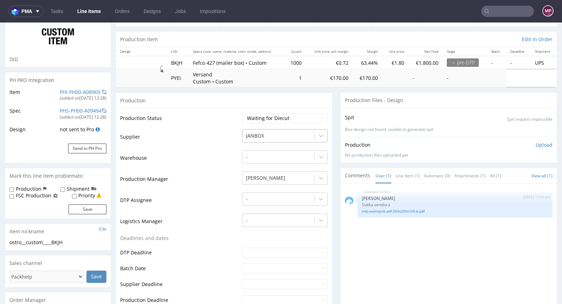
scroll to position [0, 0]
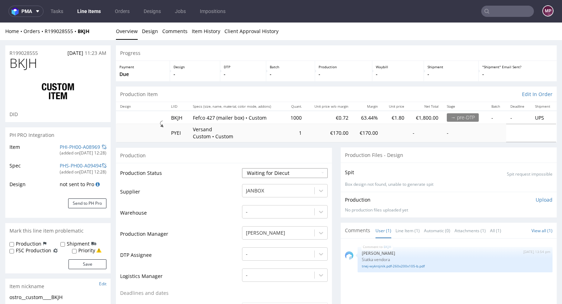
click at [263, 172] on select "Waiting for Artwork Waiting for Diecut Waiting for Mockup Waiting for DTP Waiti…" at bounding box center [285, 173] width 86 height 10
select select "pre_dtp_waiting_for_artwork"
click at [242, 168] on select "Waiting for Artwork Waiting for Diecut Waiting for Mockup Waiting for DTP Waiti…" at bounding box center [285, 173] width 86 height 10
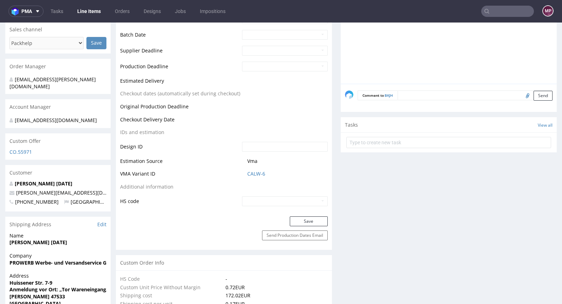
scroll to position [366, 0]
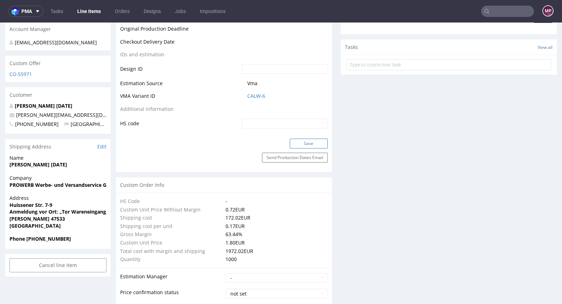
click at [302, 146] on button "Save" at bounding box center [309, 143] width 38 height 10
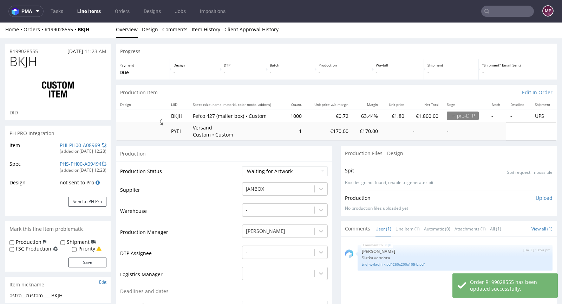
scroll to position [0, 0]
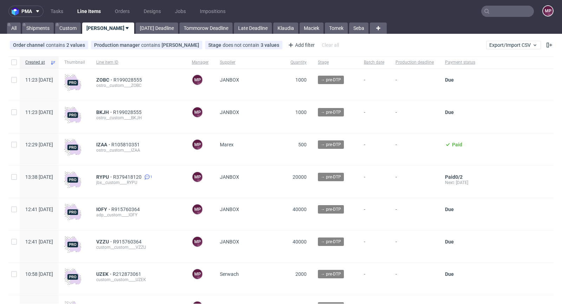
click at [498, 15] on input "text" at bounding box center [508, 11] width 53 height 11
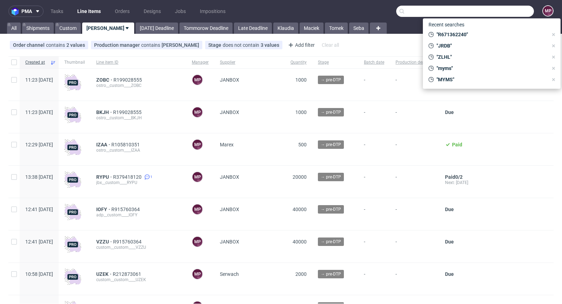
paste input "MCMX"
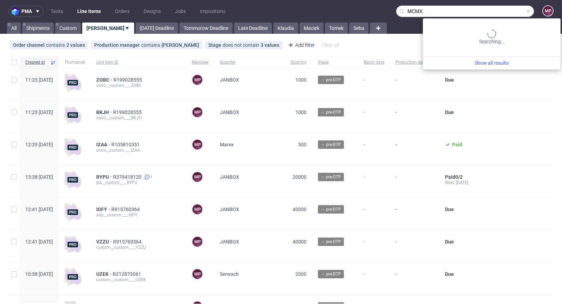
type input "MCMX"
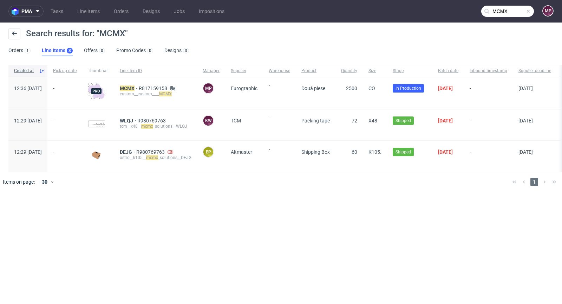
click at [144, 84] on div "MCMX R817159158 custom__custom____ MCMX" at bounding box center [155, 93] width 83 height 32
click at [135, 86] on mark "MCMX" at bounding box center [127, 88] width 15 height 6
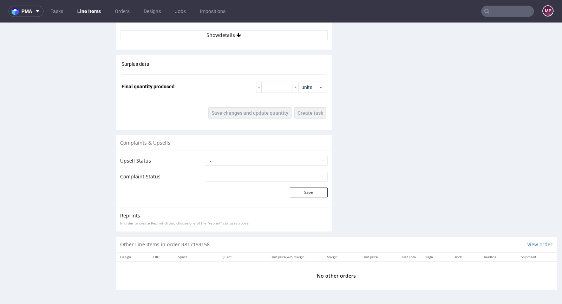
scroll to position [1089, 0]
click at [267, 90] on input "number" at bounding box center [277, 87] width 32 height 11
type input "2500"
click at [252, 112] on span "Save changes and update quantity" at bounding box center [250, 112] width 77 height 5
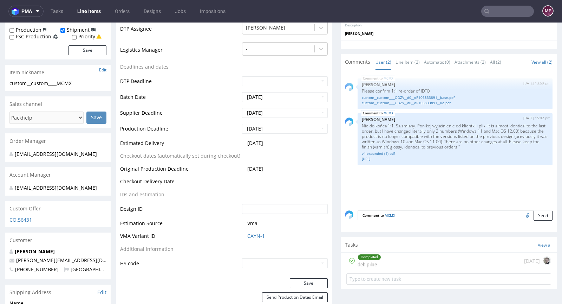
scroll to position [47, 0]
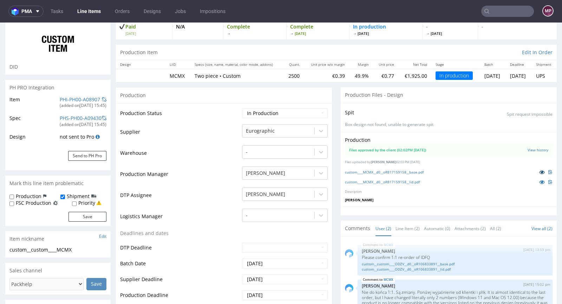
click at [540, 170] on icon at bounding box center [543, 171] width 6 height 5
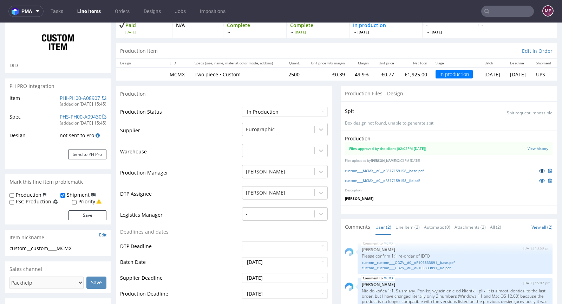
scroll to position [49, 0]
click at [536, 180] on link at bounding box center [542, 180] width 13 height 8
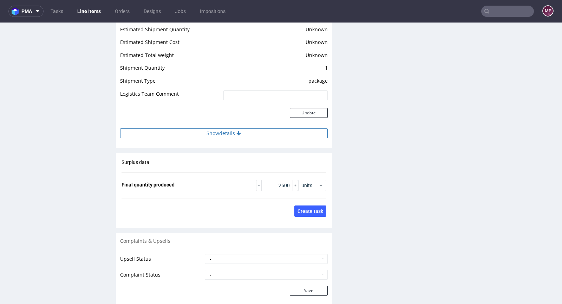
scroll to position [943, 0]
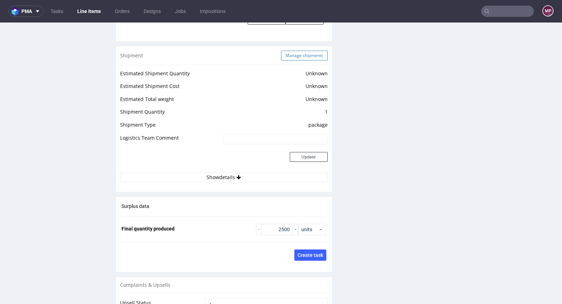
click at [291, 60] on button "Manage shipments" at bounding box center [304, 56] width 47 height 10
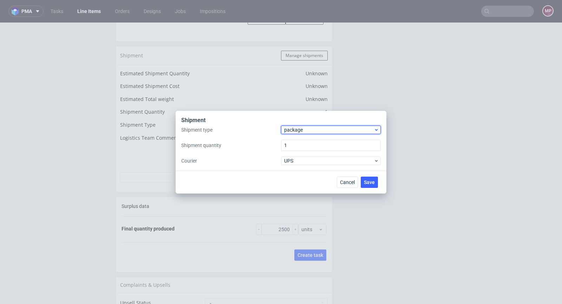
click at [304, 130] on span "package" at bounding box center [329, 129] width 90 height 7
click at [303, 141] on div "pallet" at bounding box center [331, 144] width 94 height 13
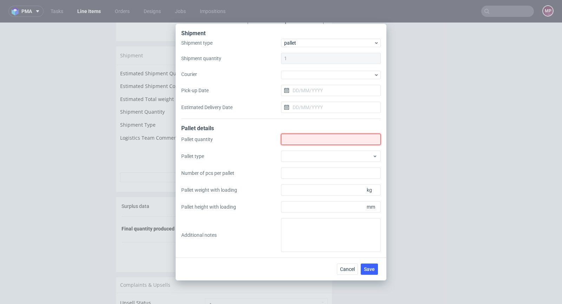
click at [301, 139] on input "Shipment type" at bounding box center [331, 139] width 100 height 11
type input "1"
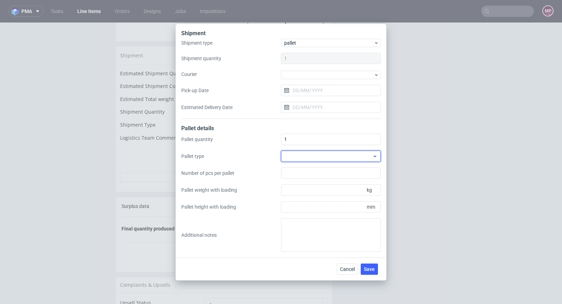
click at [322, 161] on div at bounding box center [331, 155] width 100 height 11
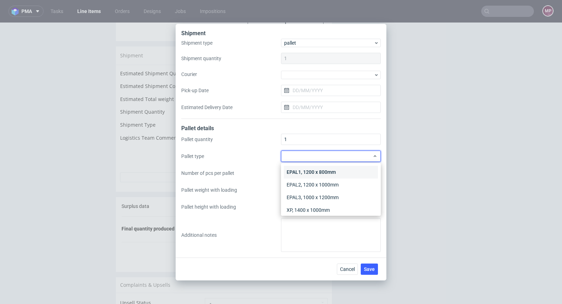
click at [326, 170] on div "EPAL1, 1200 x 800mm" at bounding box center [331, 172] width 94 height 13
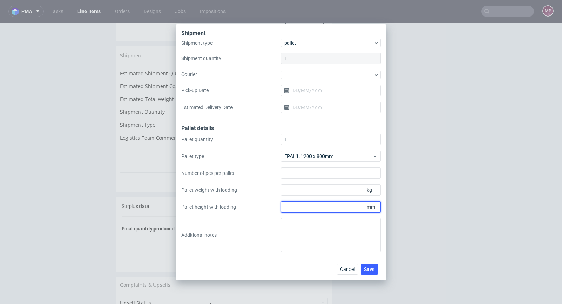
click at [315, 204] on input "Pallet height with loading" at bounding box center [331, 206] width 100 height 11
type input "830"
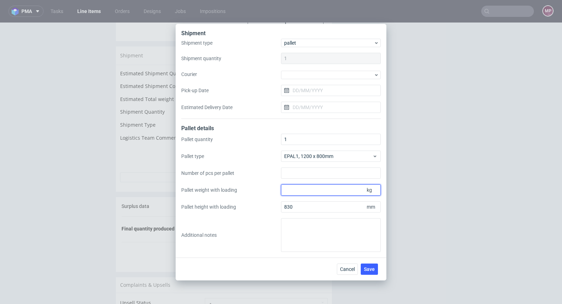
click at [311, 190] on input "Pallet weight with loading" at bounding box center [331, 189] width 100 height 11
type input "128"
click at [365, 266] on span "Save" at bounding box center [369, 268] width 11 height 5
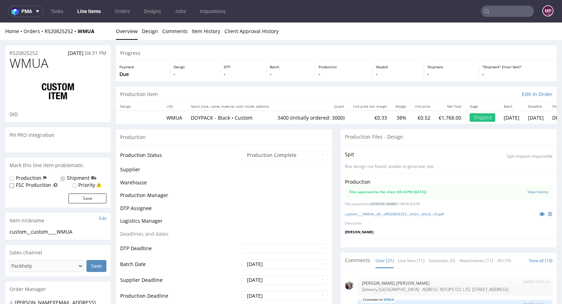
scroll to position [858, 0]
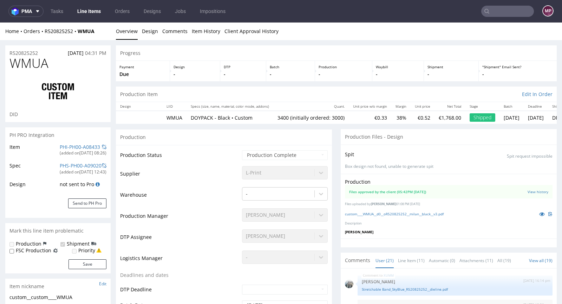
select select "in_progress"
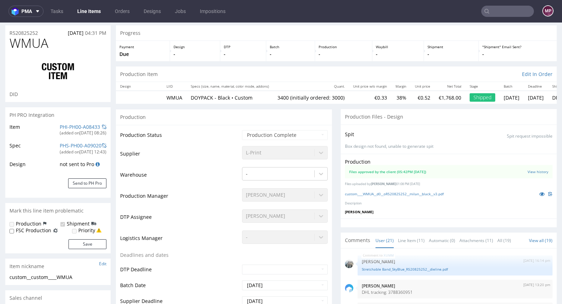
scroll to position [62, 0]
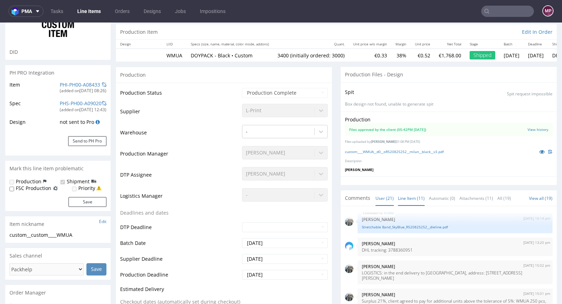
click at [402, 196] on link "Line Item (11)" at bounding box center [411, 197] width 27 height 15
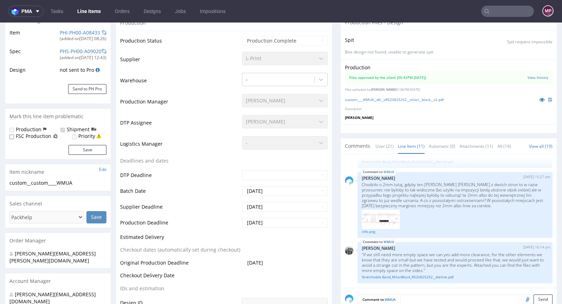
scroll to position [0, 0]
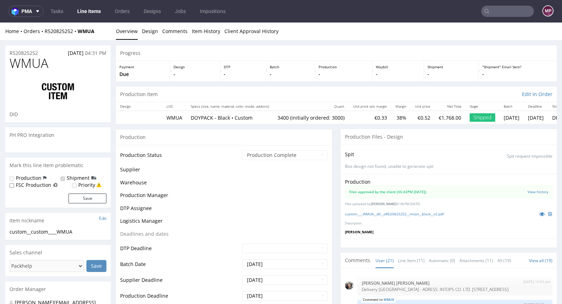
scroll to position [858, 0]
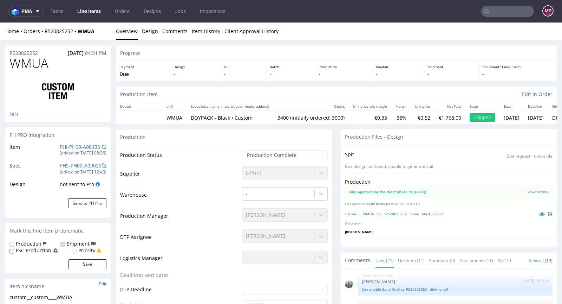
select select "in_progress"
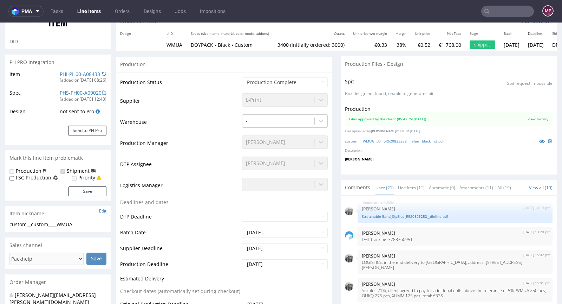
scroll to position [0, 0]
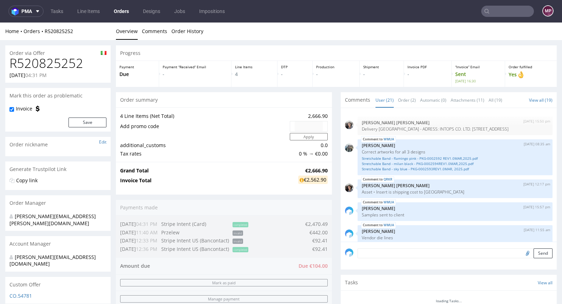
scroll to position [858, 0]
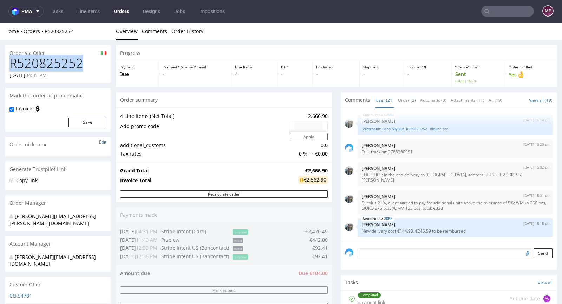
drag, startPoint x: 83, startPoint y: 67, endPoint x: 11, endPoint y: 66, distance: 71.4
click at [11, 66] on h1 "R520825252" at bounding box center [57, 63] width 97 height 14
copy h1 "R520825252"
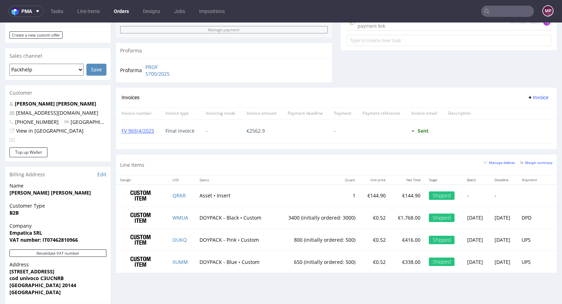
scroll to position [323, 0]
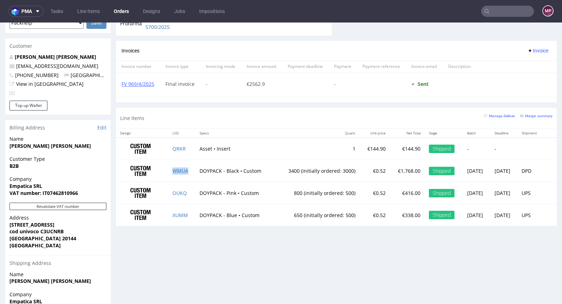
click at [187, 170] on td "WMUA" at bounding box center [181, 171] width 27 height 22
copy link "WMUA"
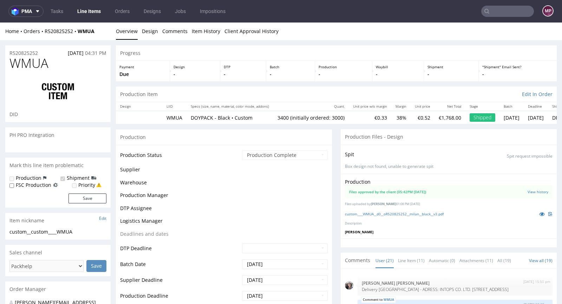
scroll to position [858, 0]
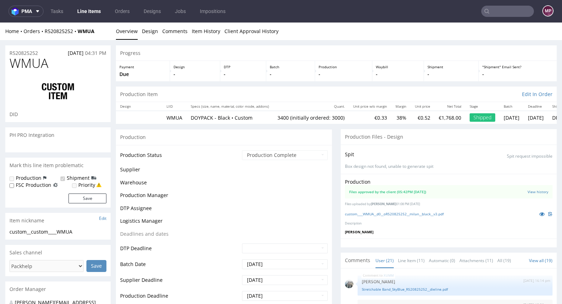
select select "in_progress"
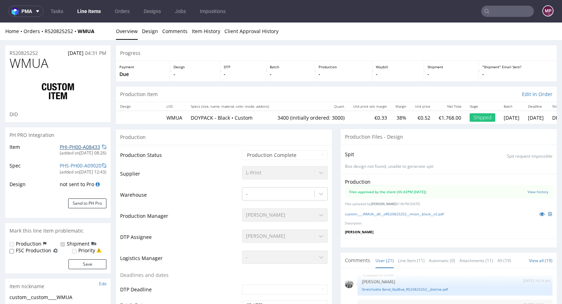
click at [71, 147] on link "PHI-PH00-A08433" at bounding box center [80, 146] width 40 height 7
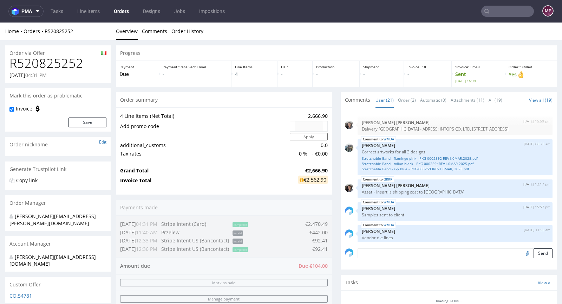
scroll to position [858, 0]
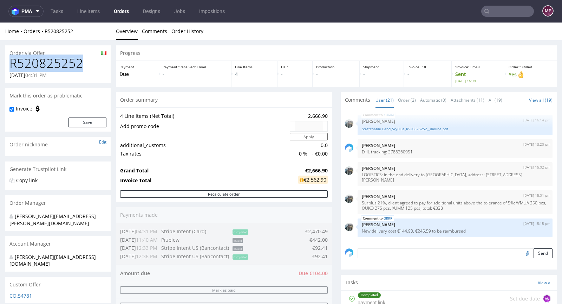
drag, startPoint x: 90, startPoint y: 66, endPoint x: 12, endPoint y: 65, distance: 77.3
click at [12, 65] on h1 "R520825252" at bounding box center [57, 63] width 97 height 14
copy h1 "R520825252"
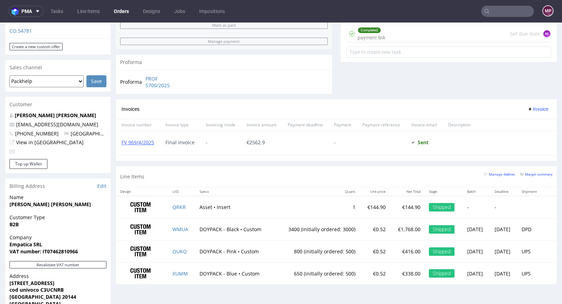
scroll to position [379, 0]
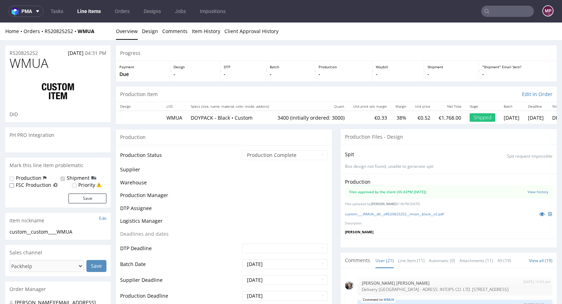
scroll to position [858, 0]
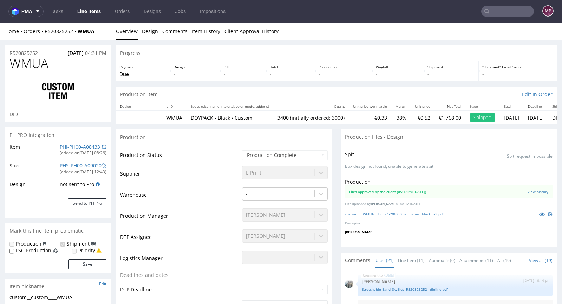
select select "in_progress"
type input "3400"
click at [73, 145] on link "PHI-PH00-A08433" at bounding box center [80, 146] width 40 height 7
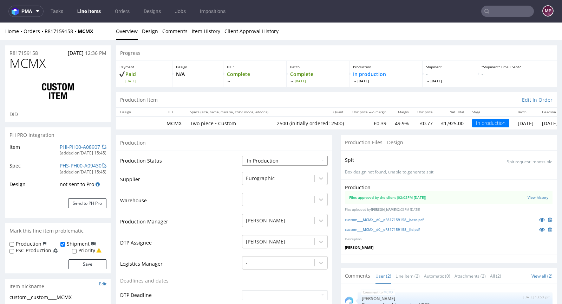
click at [288, 161] on select "Waiting for Artwork Waiting for Diecut Waiting for Mockup Waiting for DTP Waiti…" at bounding box center [285, 161] width 86 height 10
select select "production_complete"
click at [242, 156] on select "Waiting for Artwork Waiting for Diecut Waiting for Mockup Waiting for DTP Waiti…" at bounding box center [285, 161] width 86 height 10
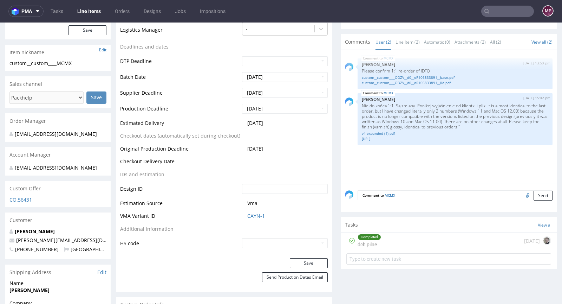
scroll to position [260, 0]
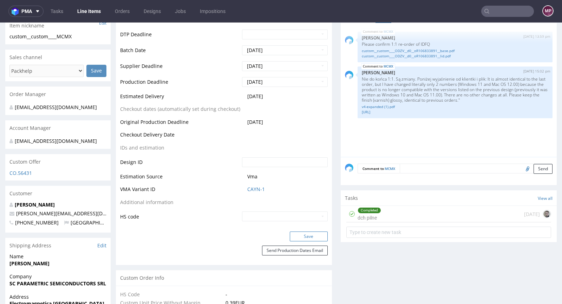
click at [307, 233] on button "Save" at bounding box center [309, 236] width 38 height 10
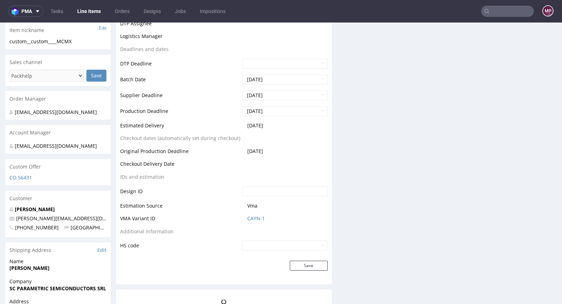
scroll to position [256, 0]
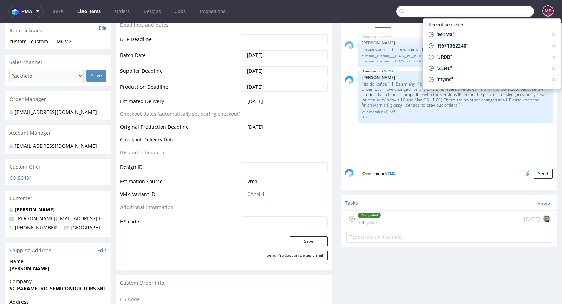
click at [497, 11] on input "text" at bounding box center [465, 11] width 138 height 11
paste input "R079150289"
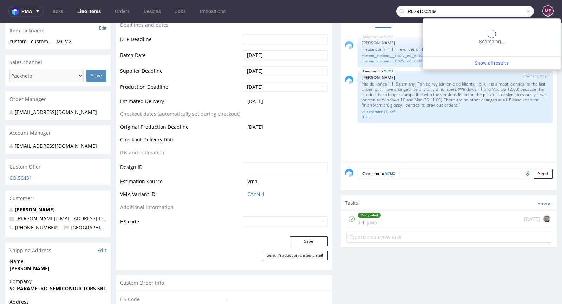
type input "R079150289"
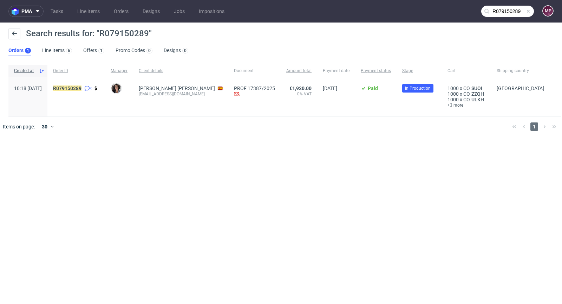
click at [90, 84] on div "R079150289 6" at bounding box center [76, 96] width 58 height 39
click at [82, 88] on mark "R079150289" at bounding box center [67, 88] width 28 height 6
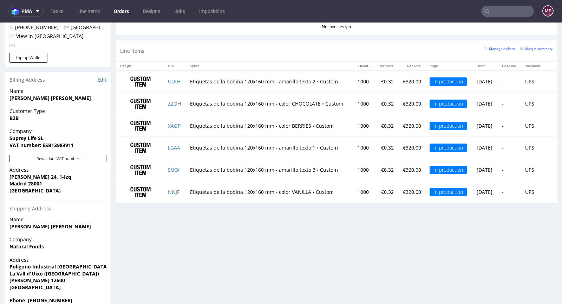
scroll to position [372, 0]
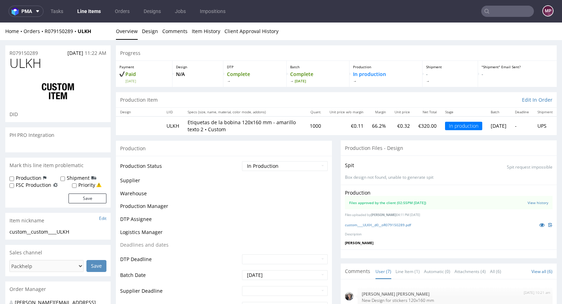
scroll to position [189, 0]
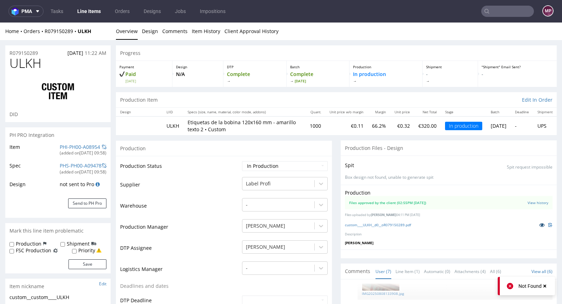
click at [540, 225] on icon at bounding box center [543, 224] width 6 height 5
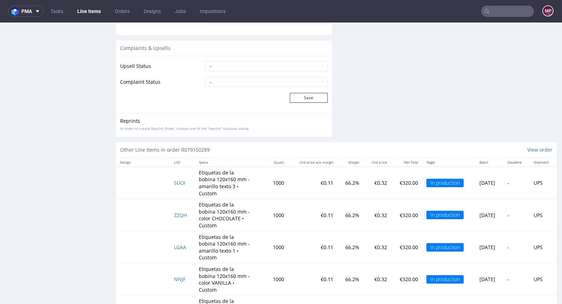
scroll to position [2, 0]
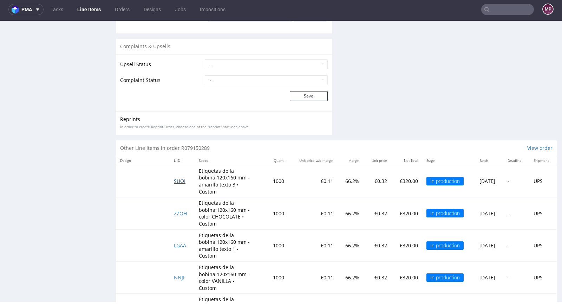
click at [176, 177] on span "SUOI" at bounding box center [180, 180] width 12 height 7
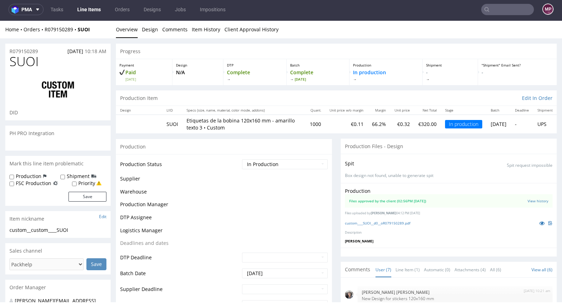
scroll to position [189, 0]
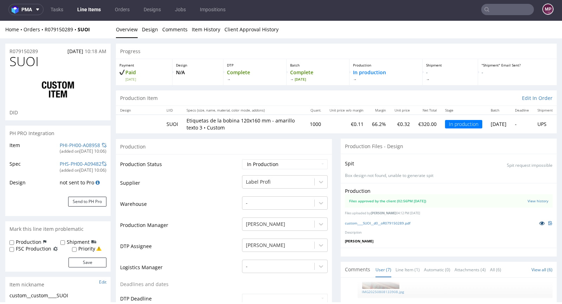
click at [540, 224] on icon at bounding box center [543, 222] width 6 height 5
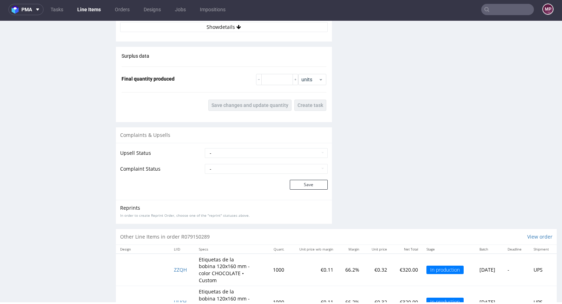
scroll to position [1116, 0]
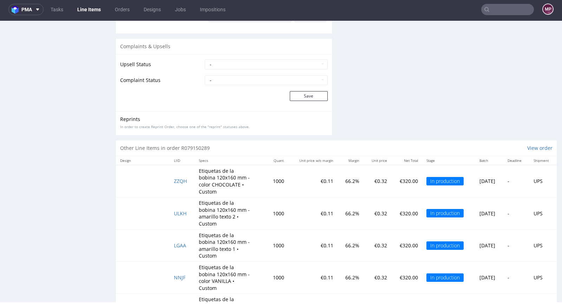
click at [177, 197] on td "ULKH" at bounding box center [182, 213] width 25 height 32
click at [178, 210] on span "ULKH" at bounding box center [180, 213] width 13 height 7
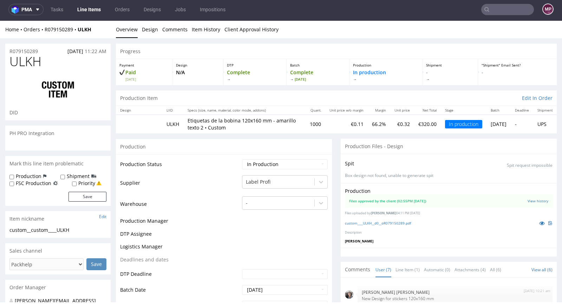
scroll to position [189, 0]
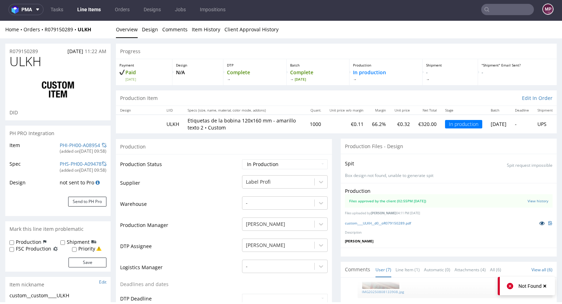
click at [540, 220] on icon at bounding box center [543, 222] width 6 height 5
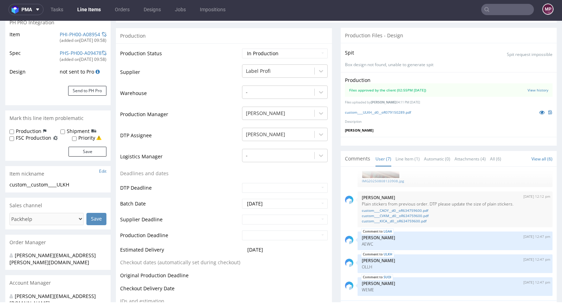
scroll to position [19, 0]
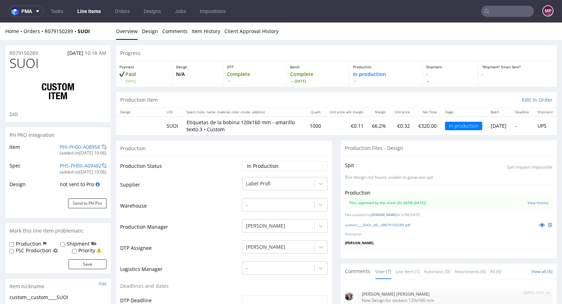
scroll to position [89, 0]
click at [540, 225] on icon at bounding box center [543, 224] width 6 height 5
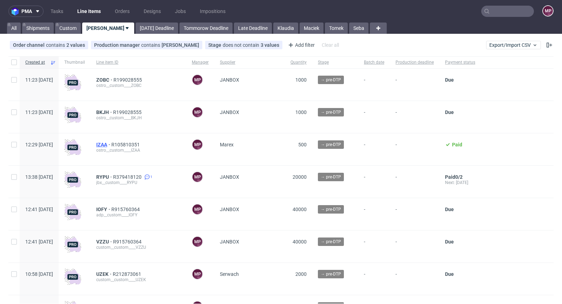
click at [111, 144] on span "IZAA" at bounding box center [103, 145] width 15 height 6
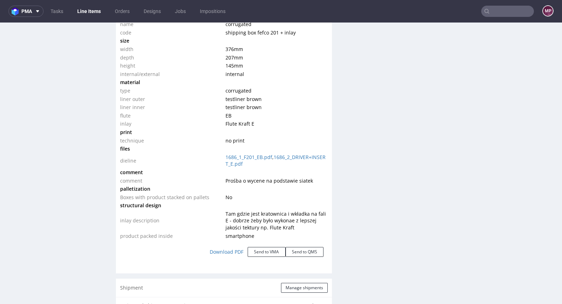
scroll to position [826, 0]
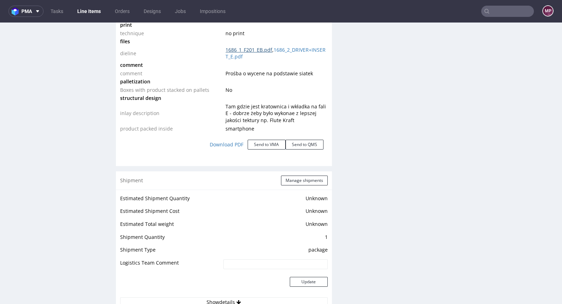
click at [250, 51] on link "1686_1_F201_EB.pdf" at bounding box center [249, 49] width 47 height 7
click at [246, 55] on link "1686_2_DRIVER+INSERT_E.pdf" at bounding box center [276, 53] width 100 height 14
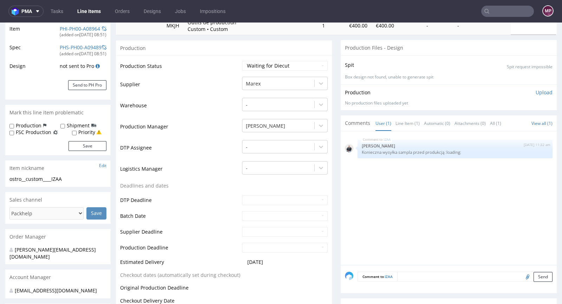
scroll to position [0, 0]
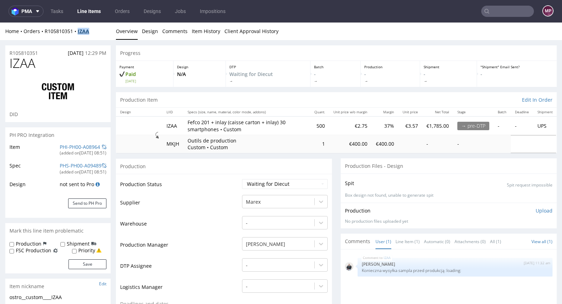
drag, startPoint x: 93, startPoint y: 31, endPoint x: 78, endPoint y: 30, distance: 15.9
click at [78, 30] on div "Home Orders R105810351 IZAA" at bounding box center [57, 31] width 105 height 7
copy strong "IZAA"
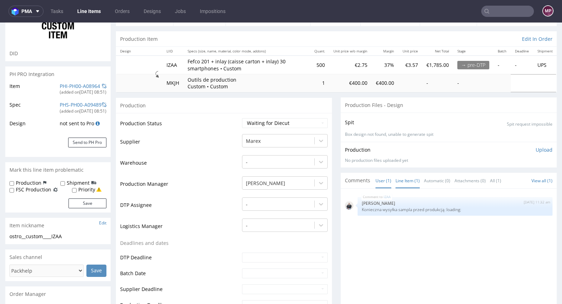
click at [396, 181] on link "Line Item (1)" at bounding box center [408, 180] width 24 height 15
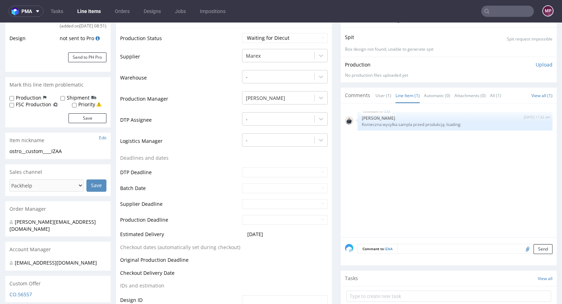
scroll to position [288, 0]
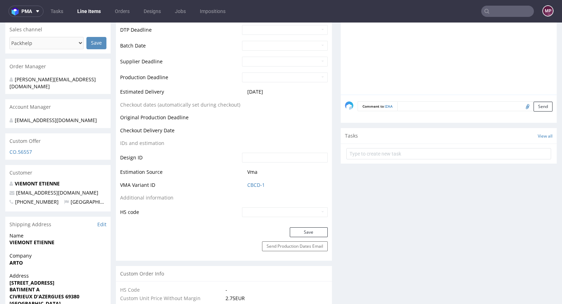
click at [404, 104] on textarea at bounding box center [475, 106] width 155 height 10
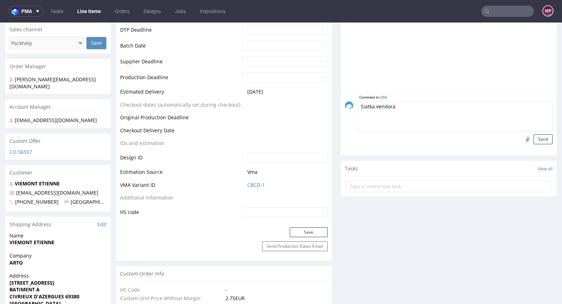
type textarea "Siatka vendora"
click at [522, 137] on input "file" at bounding box center [527, 138] width 10 height 9
type input "C:\fakepath\MX8324_2025_Karton F201_EB_Flexo_376x207x145 mm_Zew.386x217x165 mm_…"
click at [534, 139] on button "Send" at bounding box center [543, 139] width 19 height 10
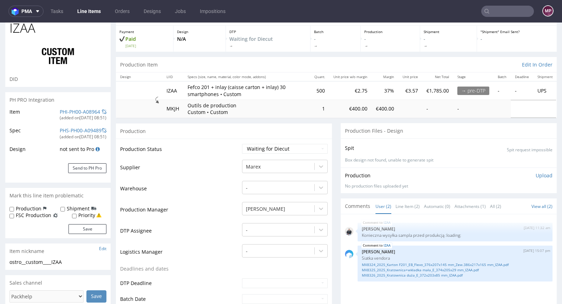
scroll to position [60, 0]
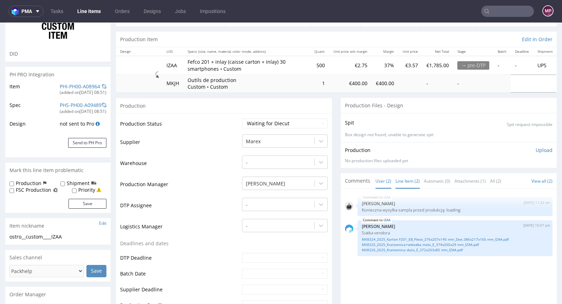
click at [399, 181] on link "Line Item (2)" at bounding box center [408, 180] width 24 height 15
click at [283, 124] on select "Waiting for Artwork Waiting for Diecut Waiting for Mockup Waiting for DTP Waiti…" at bounding box center [285, 123] width 86 height 10
select select "pre_dtp_waiting_for_artwork"
click at [242, 118] on select "Waiting for Artwork Waiting for Diecut Waiting for Mockup Waiting for DTP Waiti…" at bounding box center [285, 123] width 86 height 10
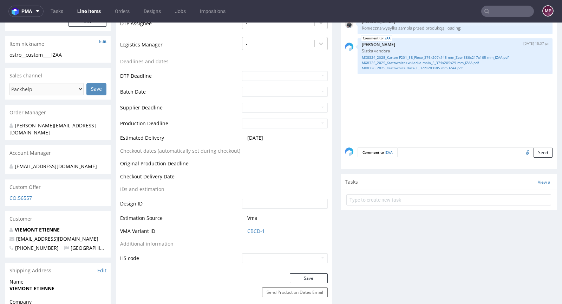
scroll to position [260, 0]
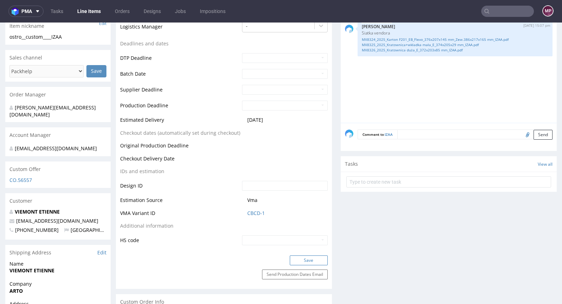
click at [302, 256] on button "Save" at bounding box center [309, 260] width 38 height 10
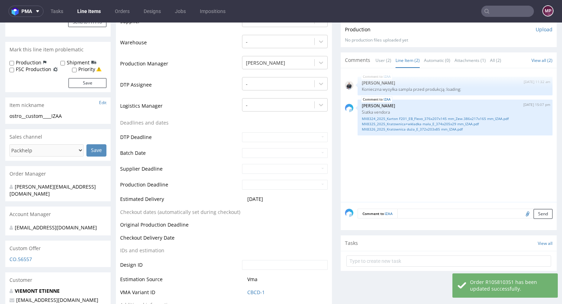
scroll to position [0, 0]
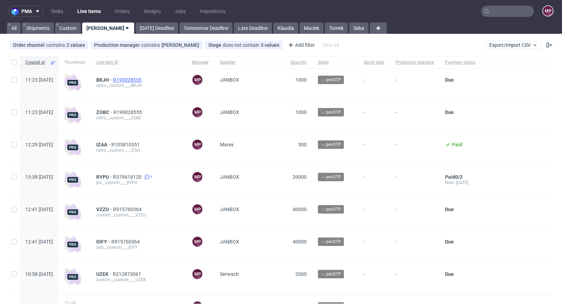
click at [143, 78] on span "R199028555" at bounding box center [128, 80] width 30 height 6
